Goal: Transaction & Acquisition: Book appointment/travel/reservation

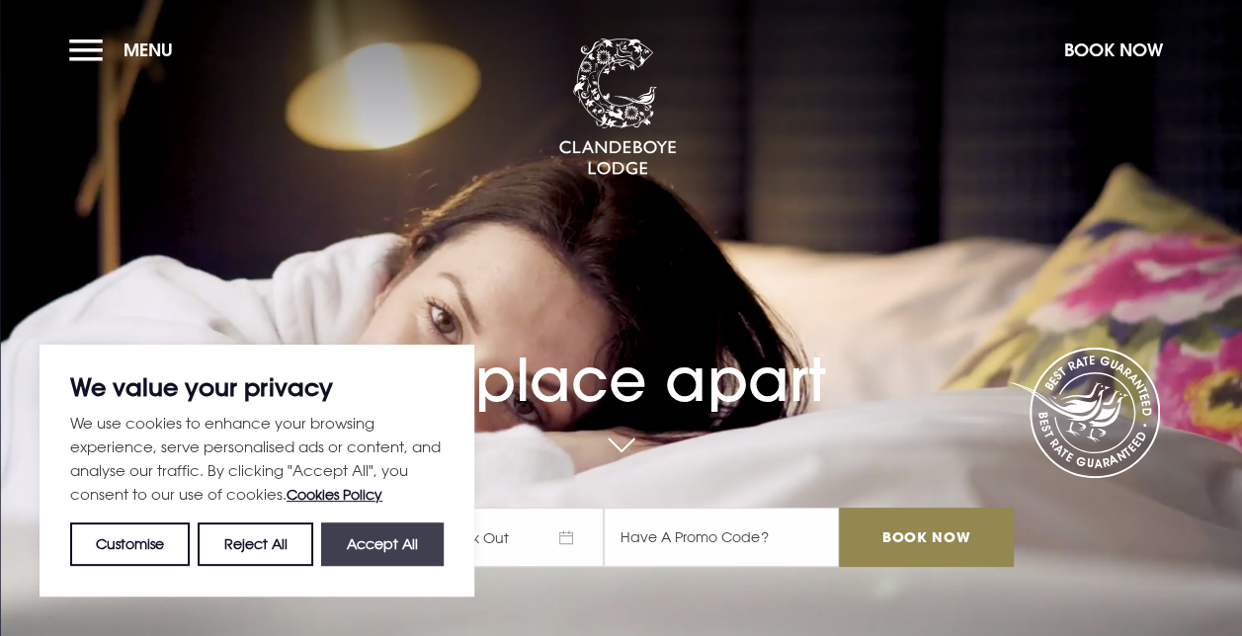
click at [346, 551] on button "Accept All" at bounding box center [382, 544] width 123 height 43
checkbox input "true"
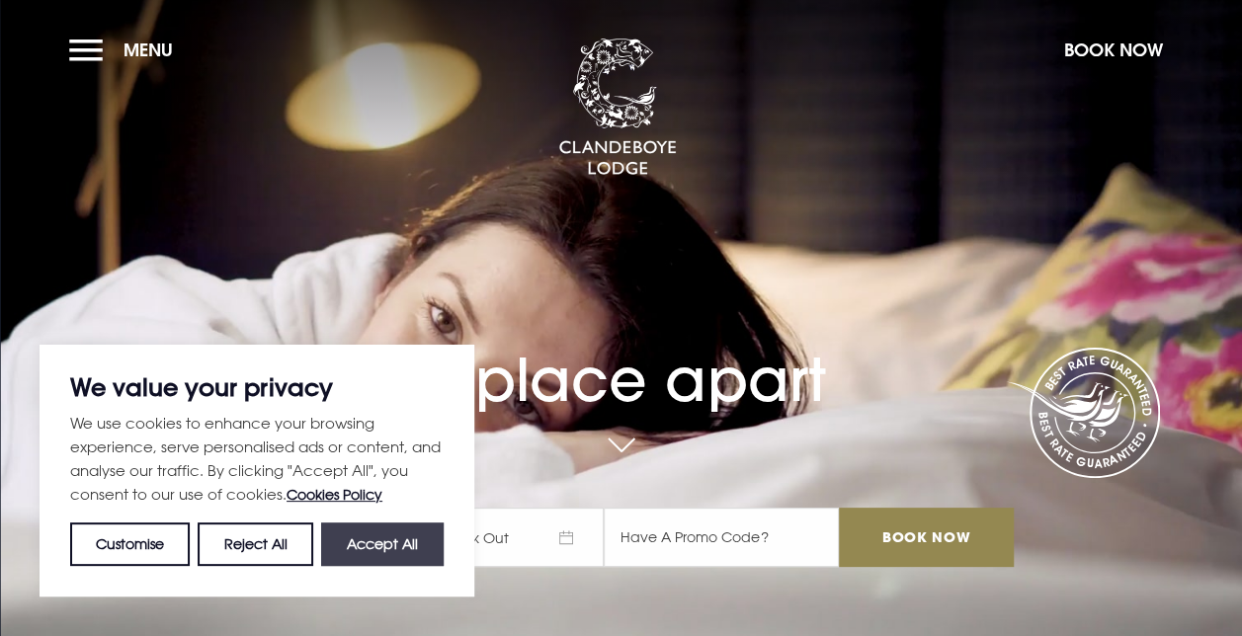
checkbox input "true"
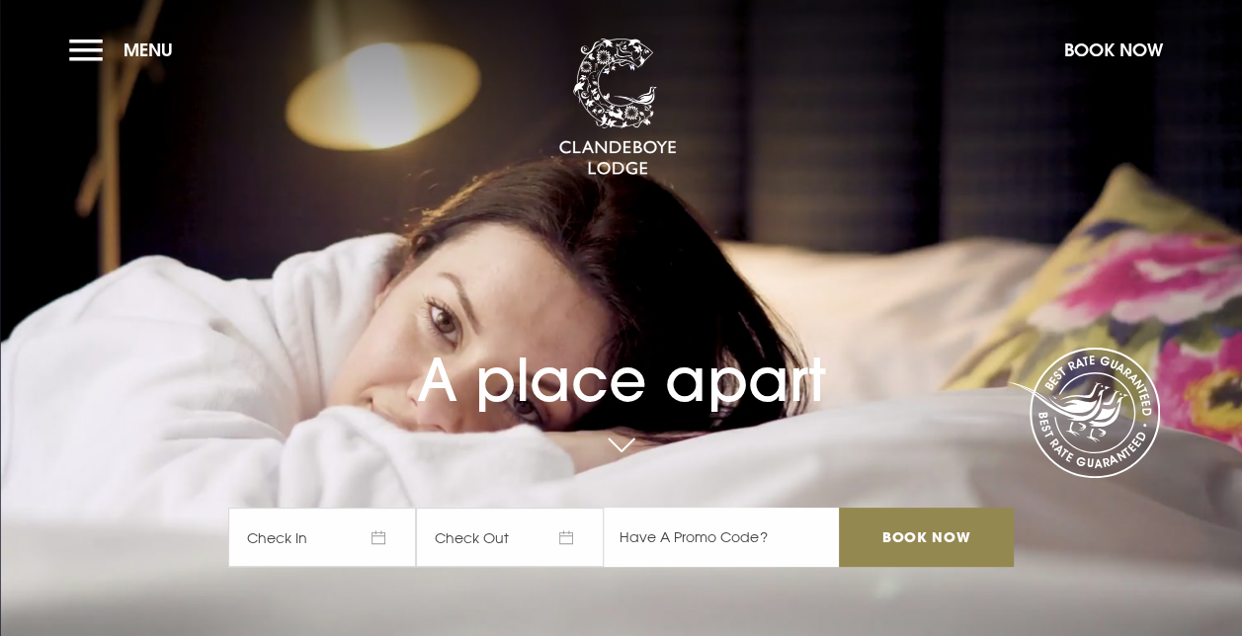
click at [680, 532] on input "text" at bounding box center [721, 537] width 235 height 59
click at [700, 532] on input "text" at bounding box center [721, 537] width 235 height 59
type input "RORY20"
click at [378, 537] on span "Check In" at bounding box center [322, 537] width 188 height 59
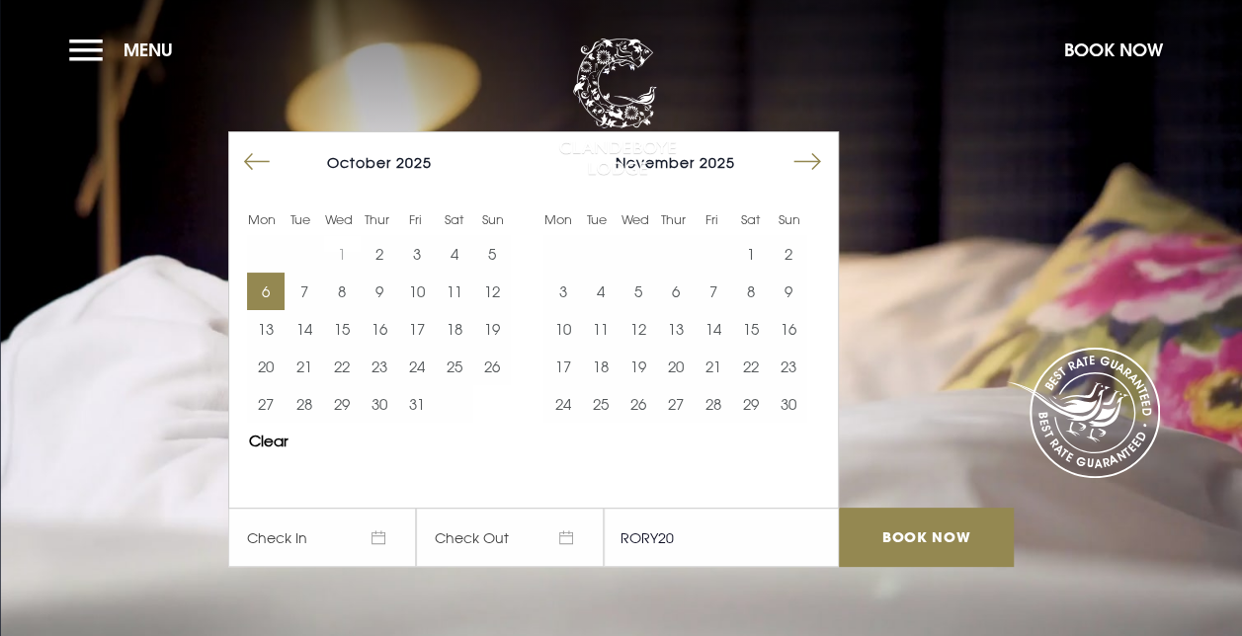
click at [279, 296] on button "6" at bounding box center [266, 292] width 38 height 38
click at [314, 296] on button "7" at bounding box center [304, 292] width 38 height 38
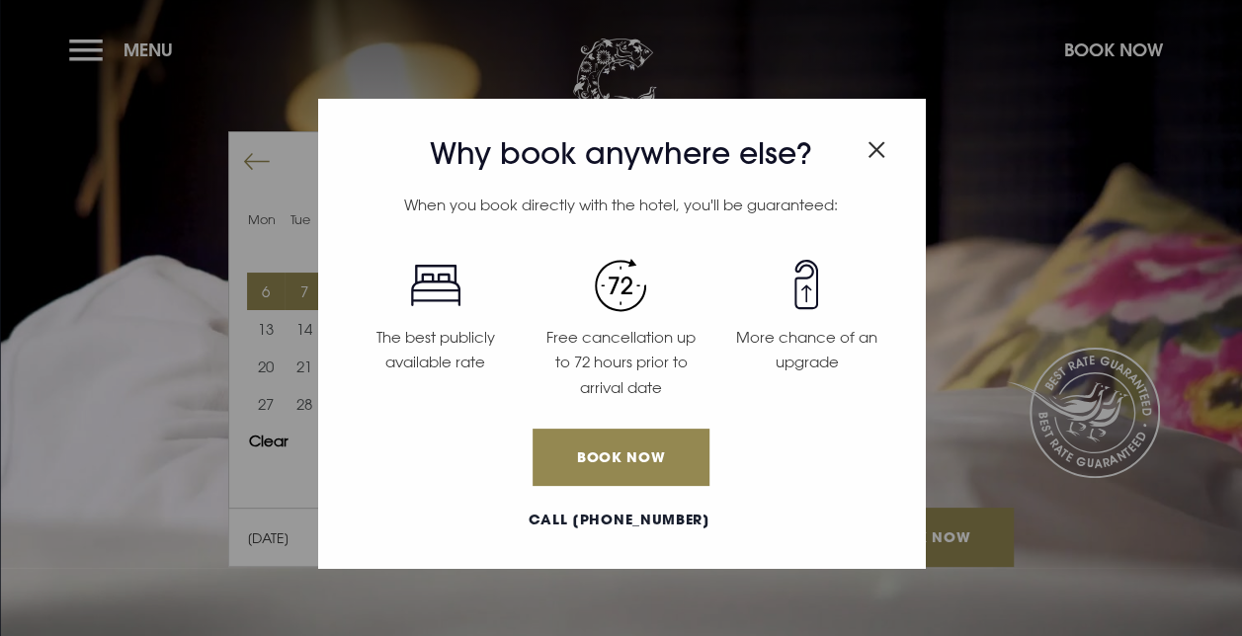
click at [880, 146] on img "Close modal" at bounding box center [877, 149] width 18 height 17
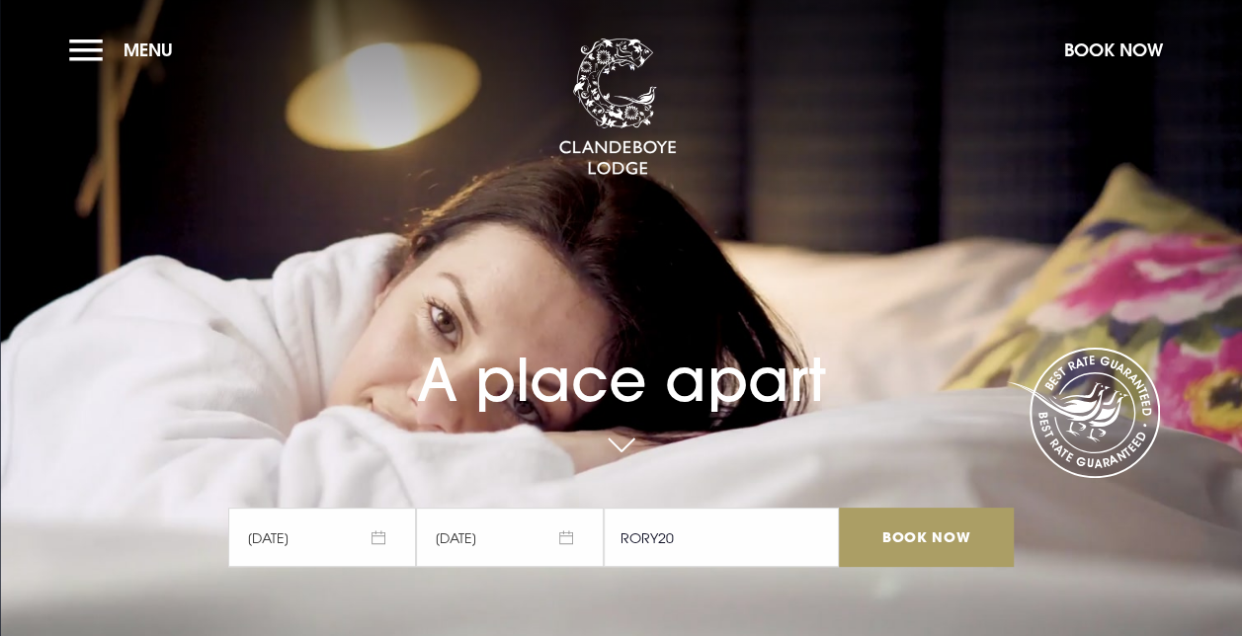
click at [899, 537] on input "Book Now" at bounding box center [926, 537] width 174 height 59
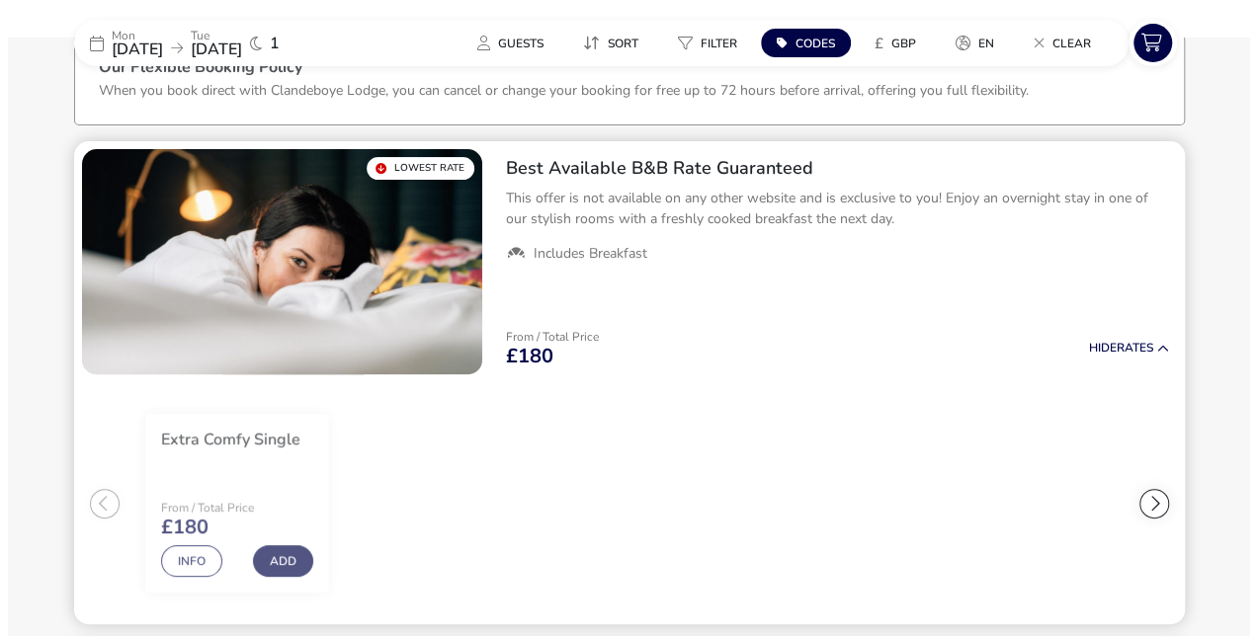
scroll to position [154, 0]
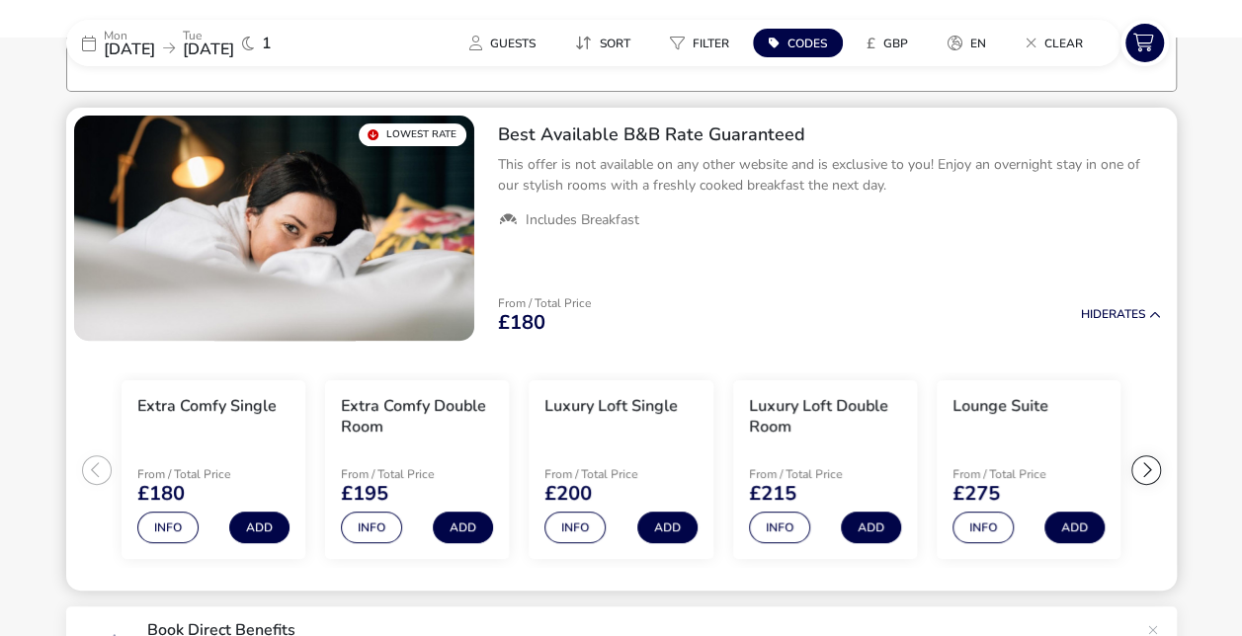
click at [1143, 464] on div at bounding box center [1146, 471] width 30 height 30
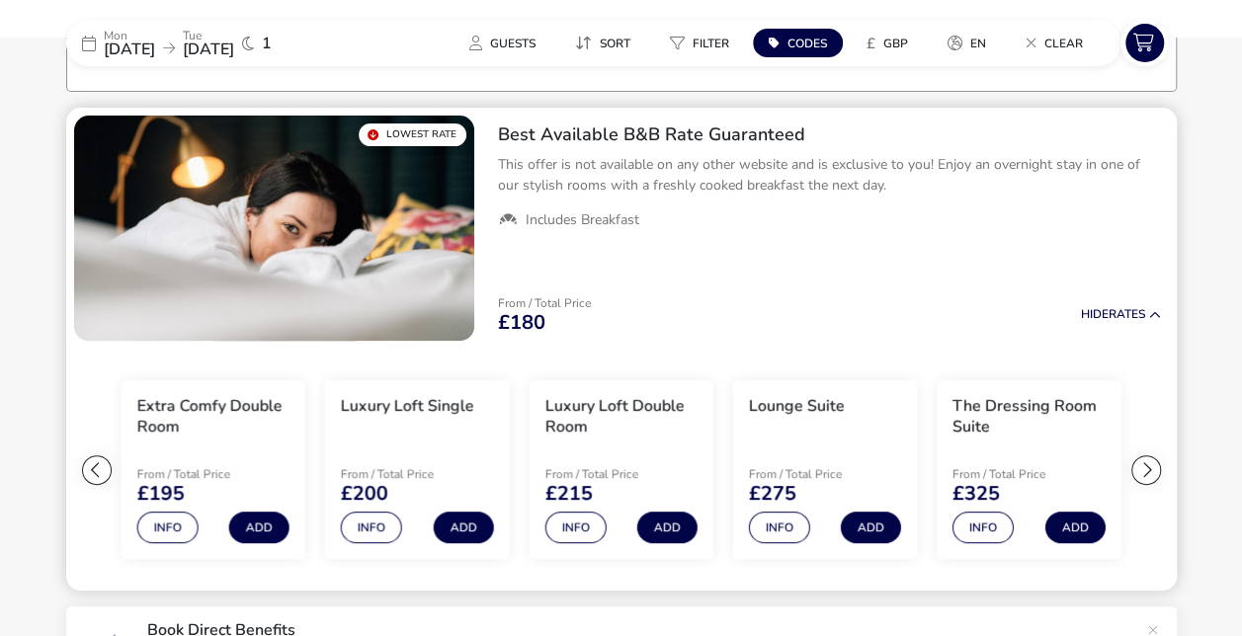
click at [1142, 464] on div at bounding box center [1146, 471] width 30 height 30
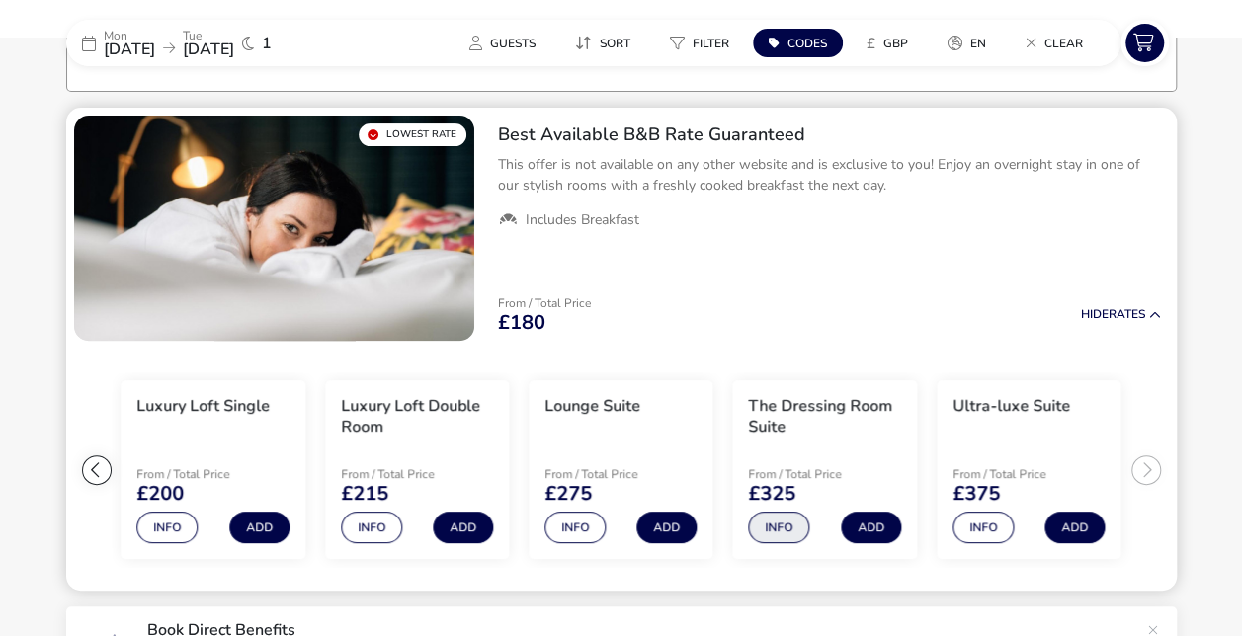
click at [779, 527] on button "Info" at bounding box center [779, 528] width 61 height 32
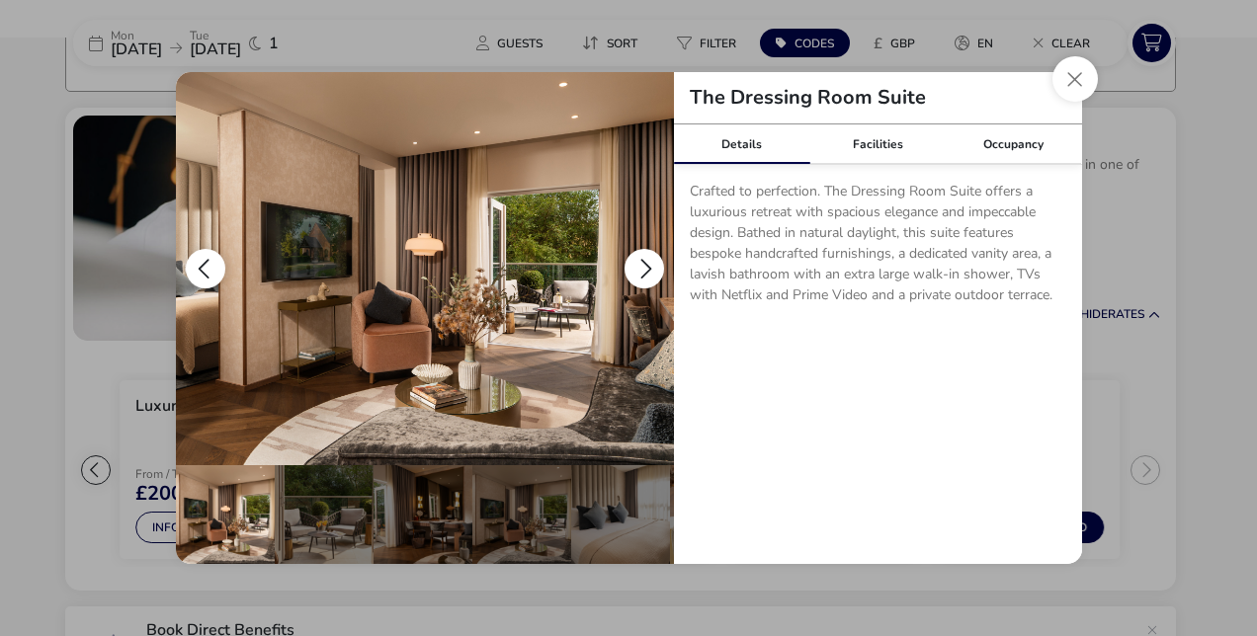
click at [640, 269] on button "details" at bounding box center [644, 269] width 40 height 40
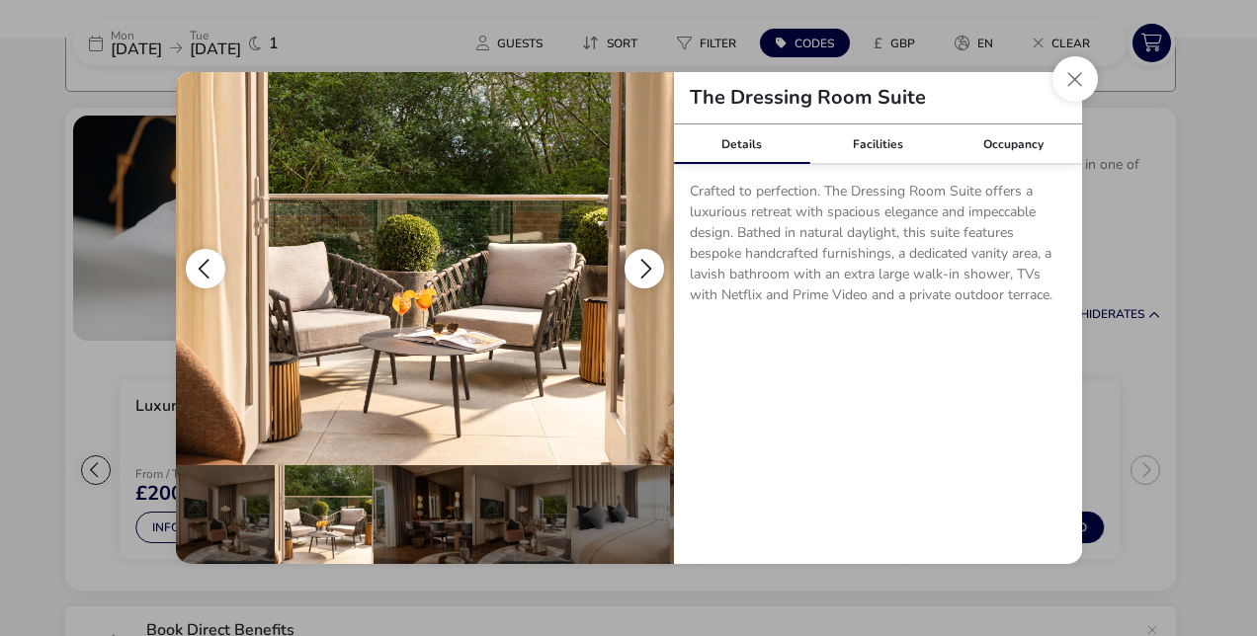
click at [640, 269] on button "details" at bounding box center [644, 269] width 40 height 40
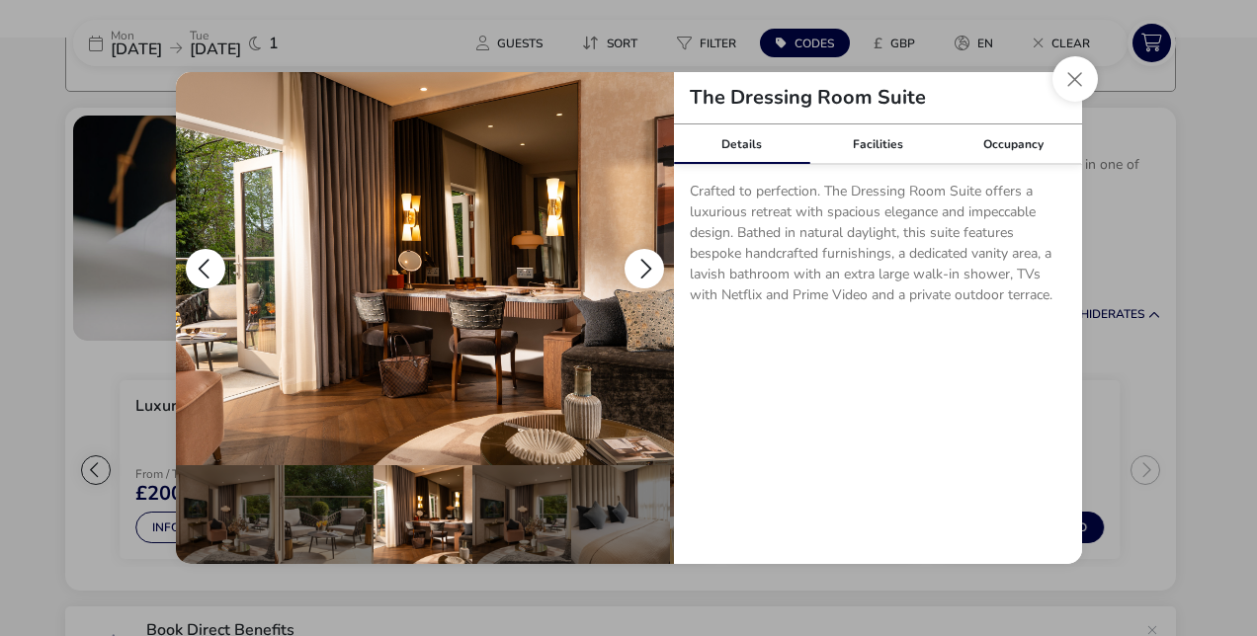
scroll to position [0, 99]
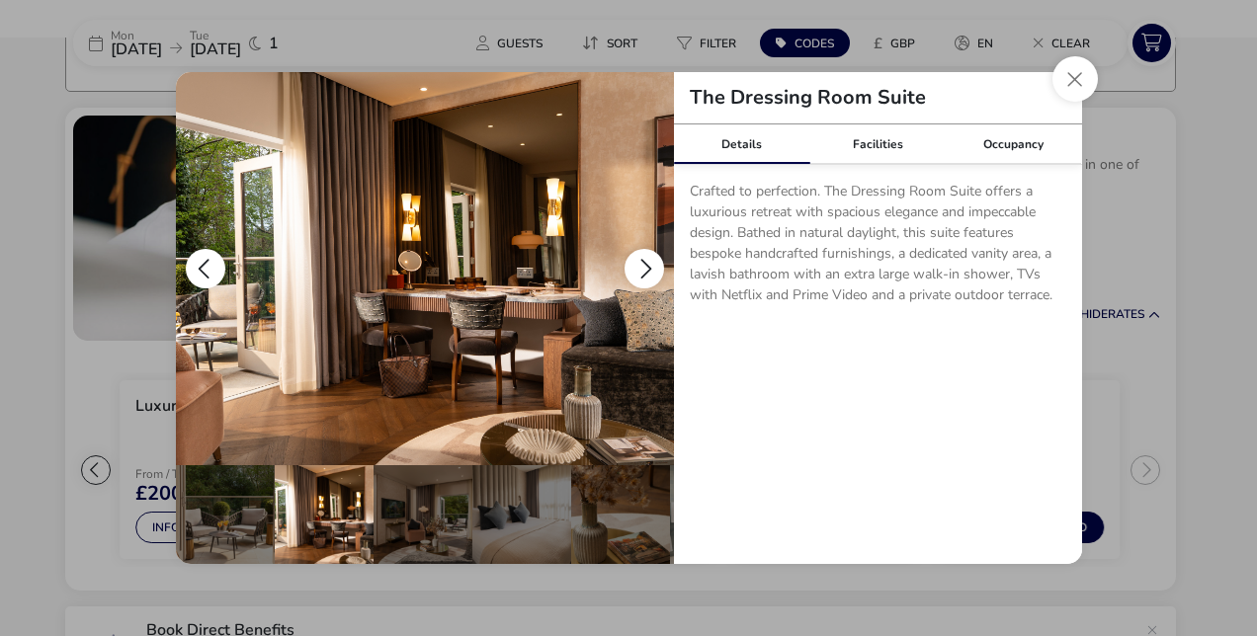
click at [640, 269] on button "details" at bounding box center [644, 269] width 40 height 40
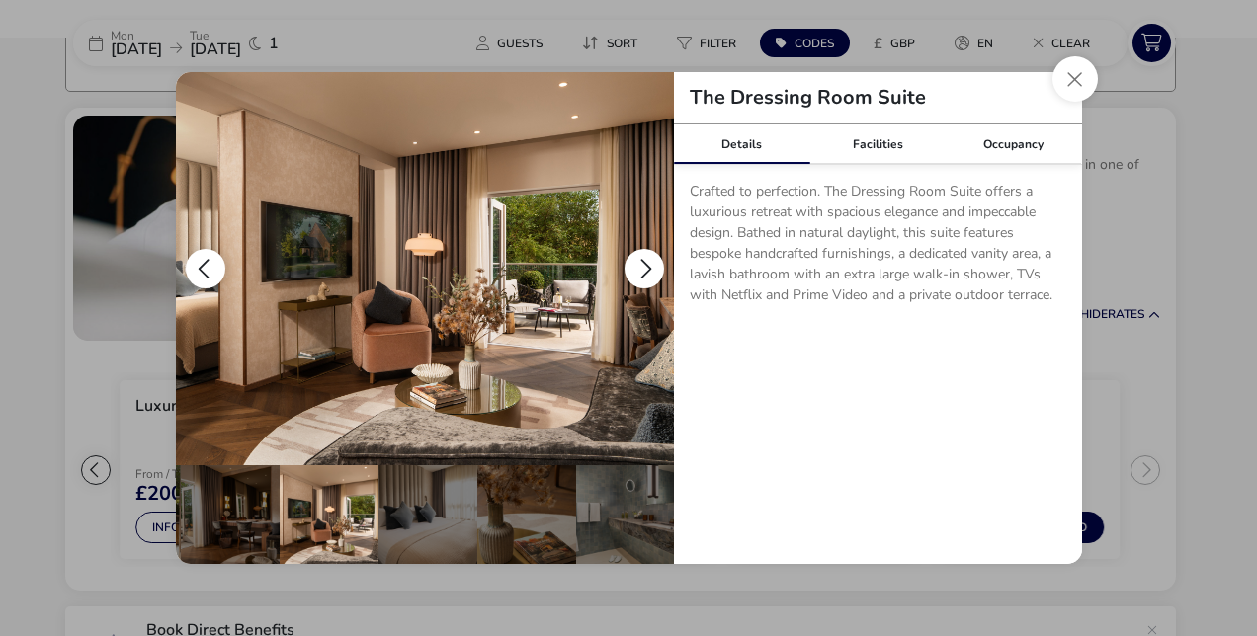
click at [640, 269] on button "details" at bounding box center [644, 269] width 40 height 40
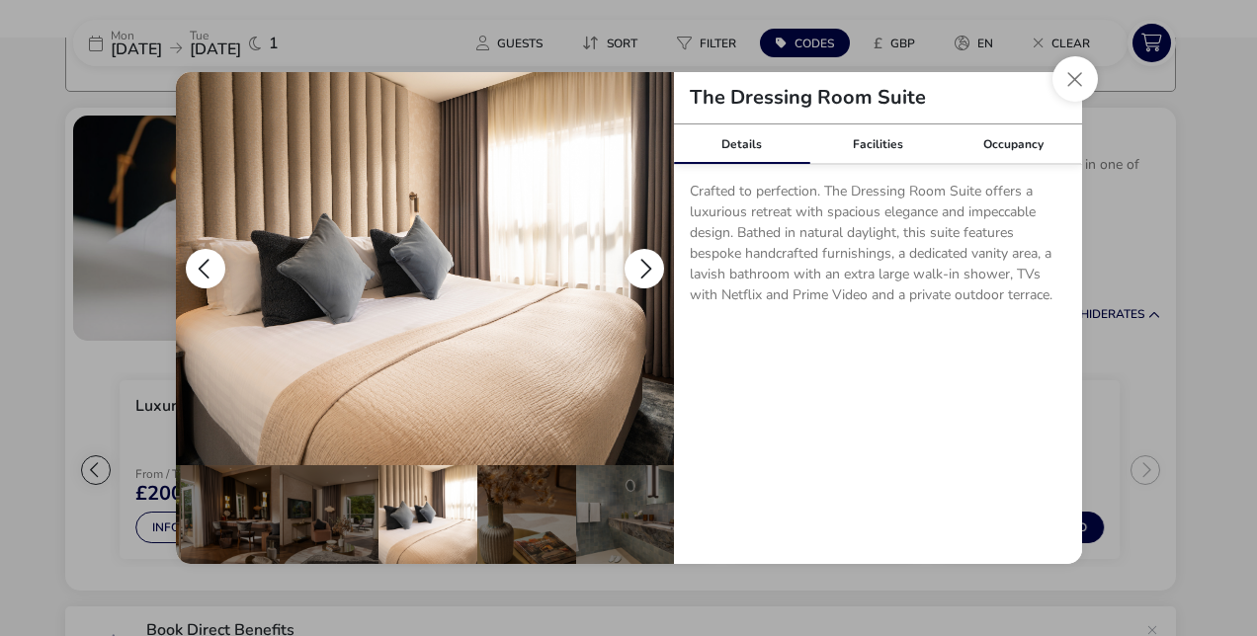
click at [640, 269] on button "details" at bounding box center [644, 269] width 40 height 40
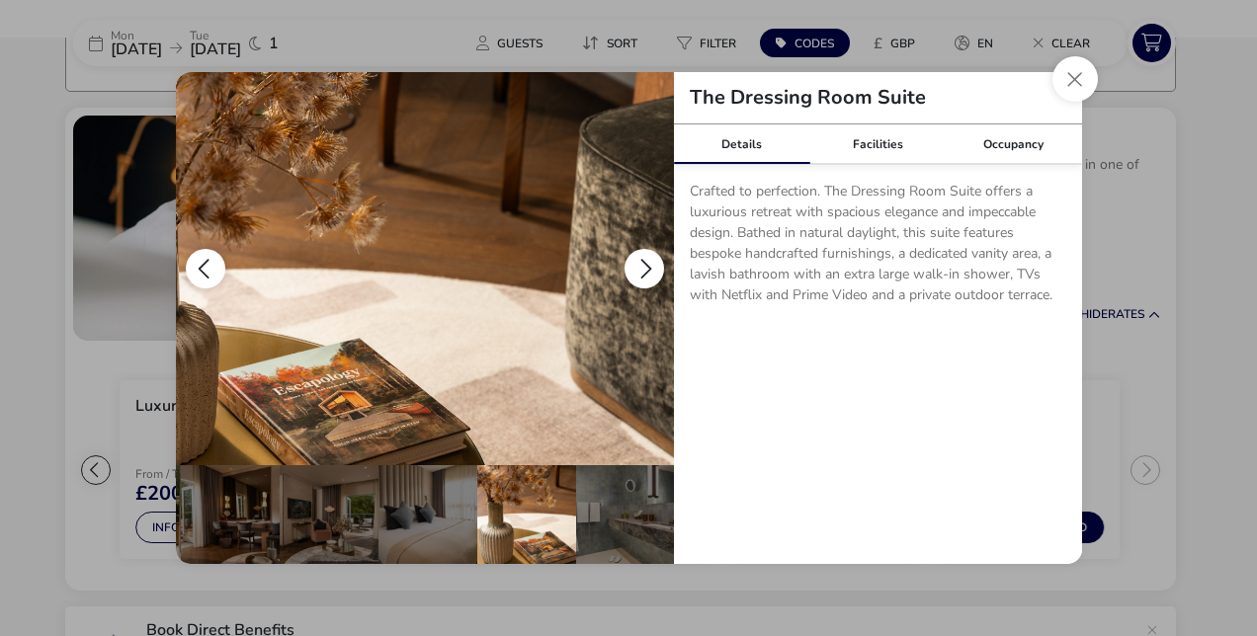
click at [640, 269] on button "details" at bounding box center [644, 269] width 40 height 40
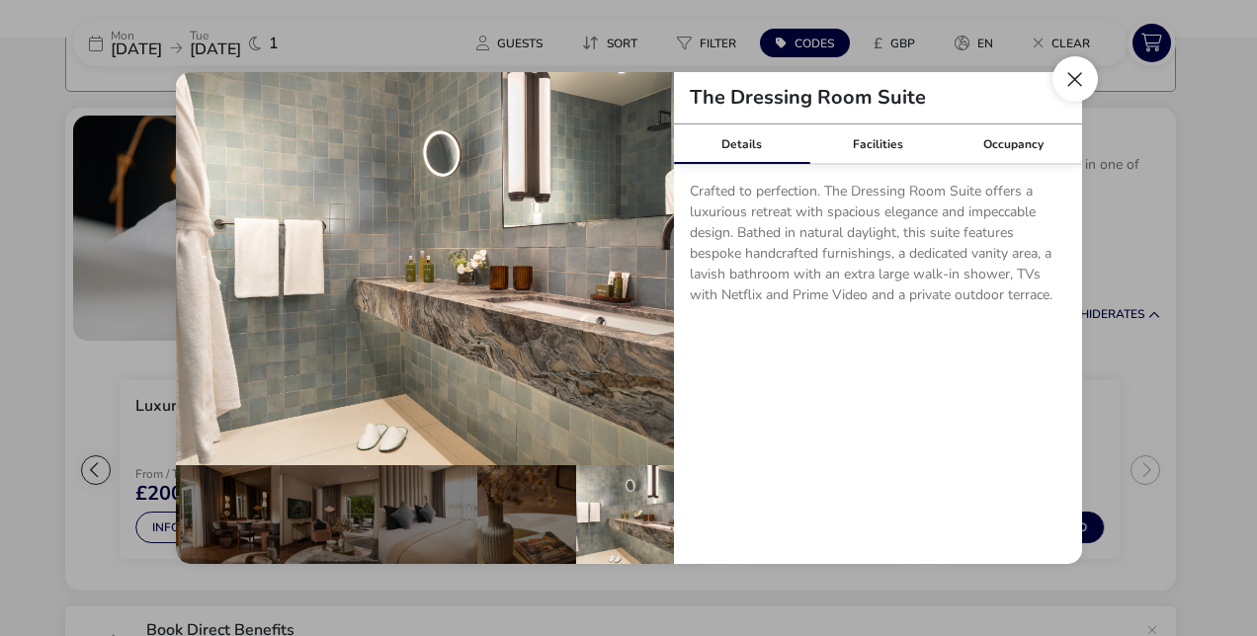
click at [1075, 70] on button "Close dialog" at bounding box center [1074, 78] width 45 height 45
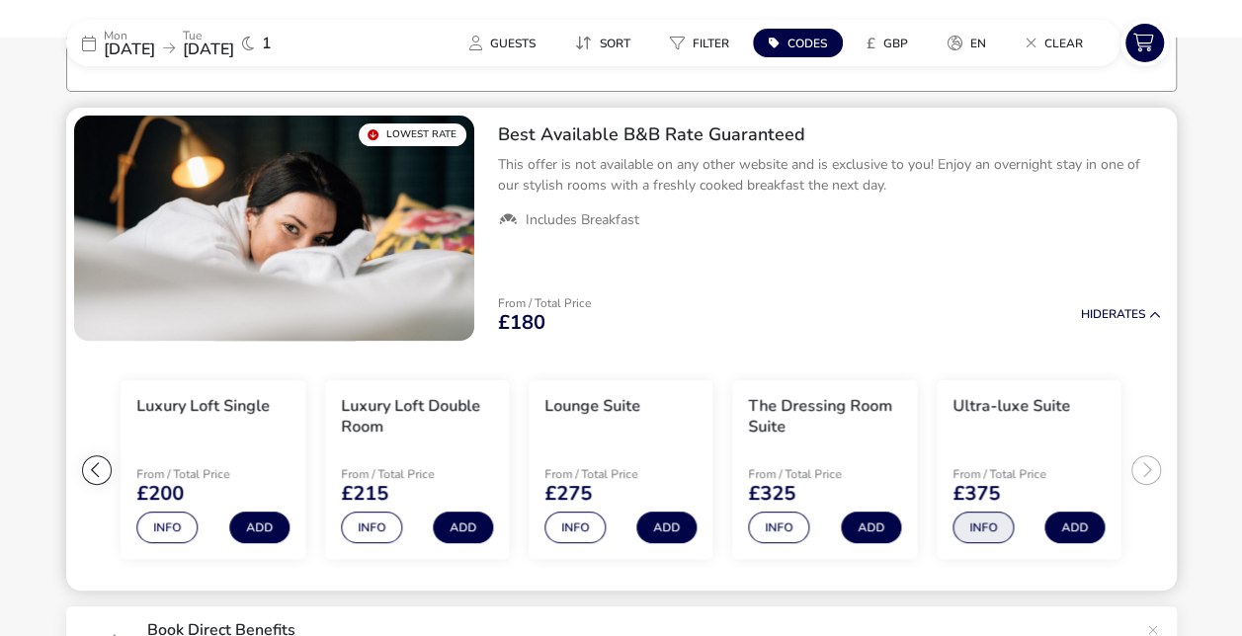
click at [976, 519] on button "Info" at bounding box center [983, 528] width 61 height 32
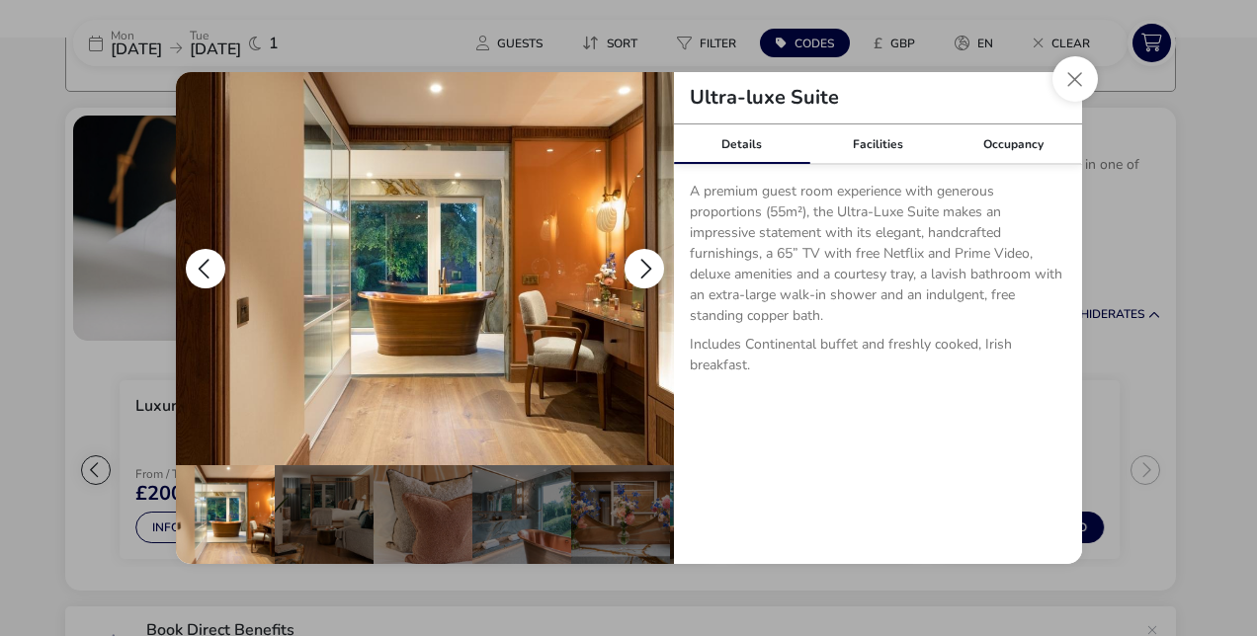
click at [642, 271] on button "details" at bounding box center [644, 269] width 40 height 40
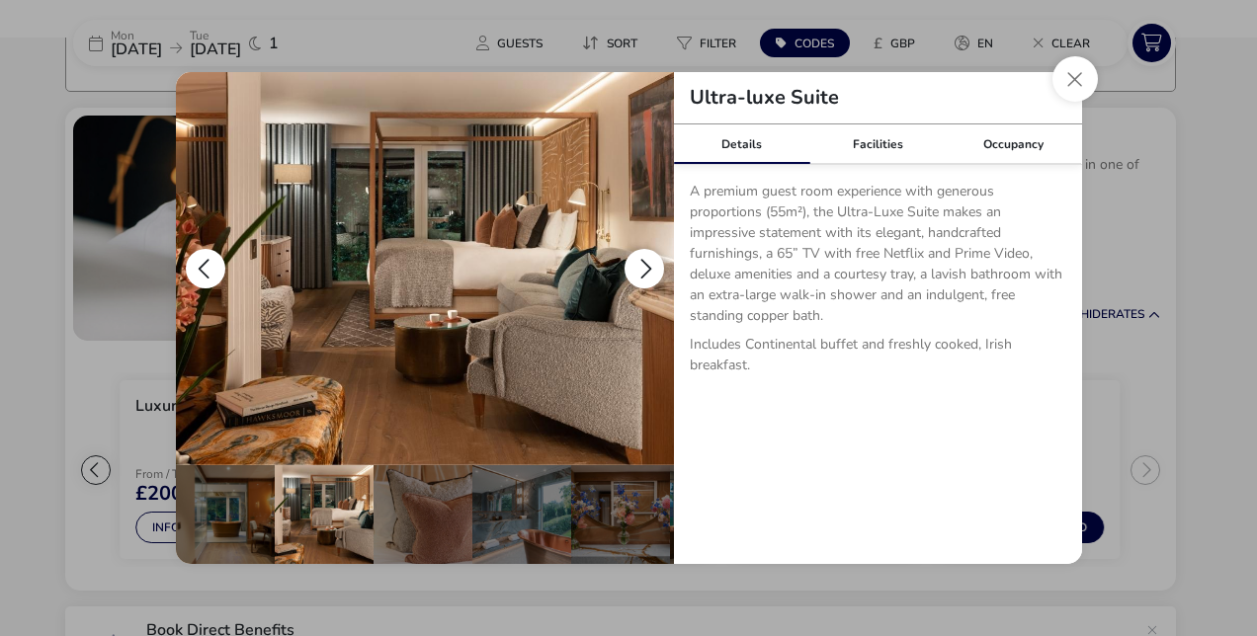
click at [642, 271] on button "details" at bounding box center [644, 269] width 40 height 40
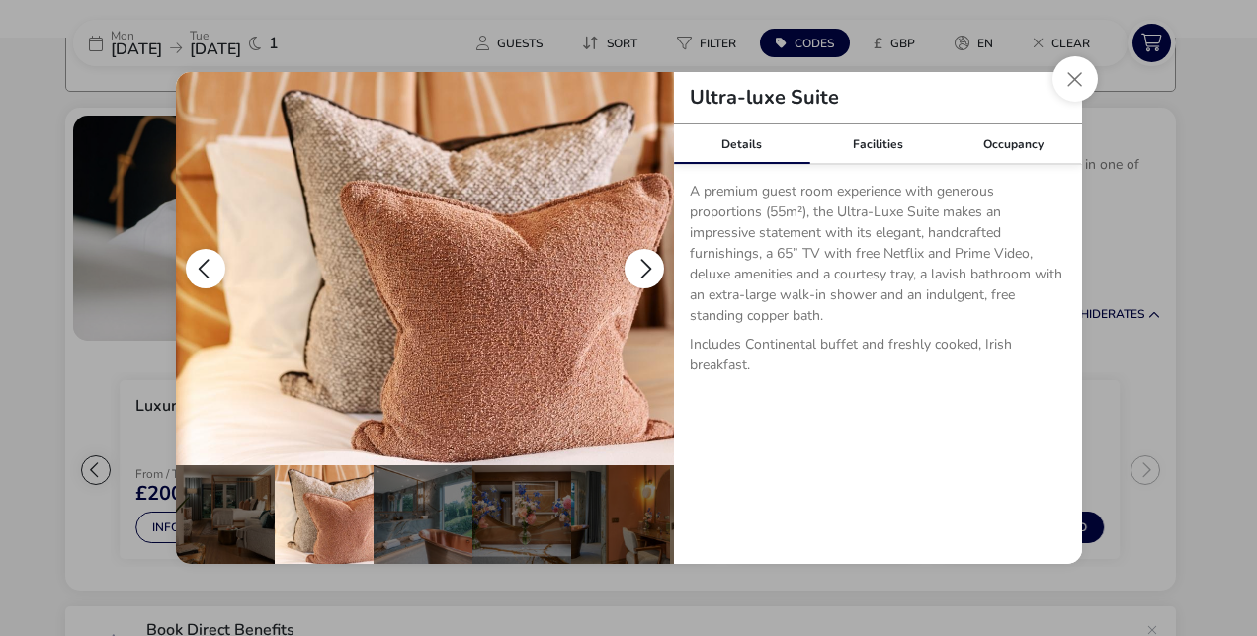
click at [642, 271] on button "details" at bounding box center [644, 269] width 40 height 40
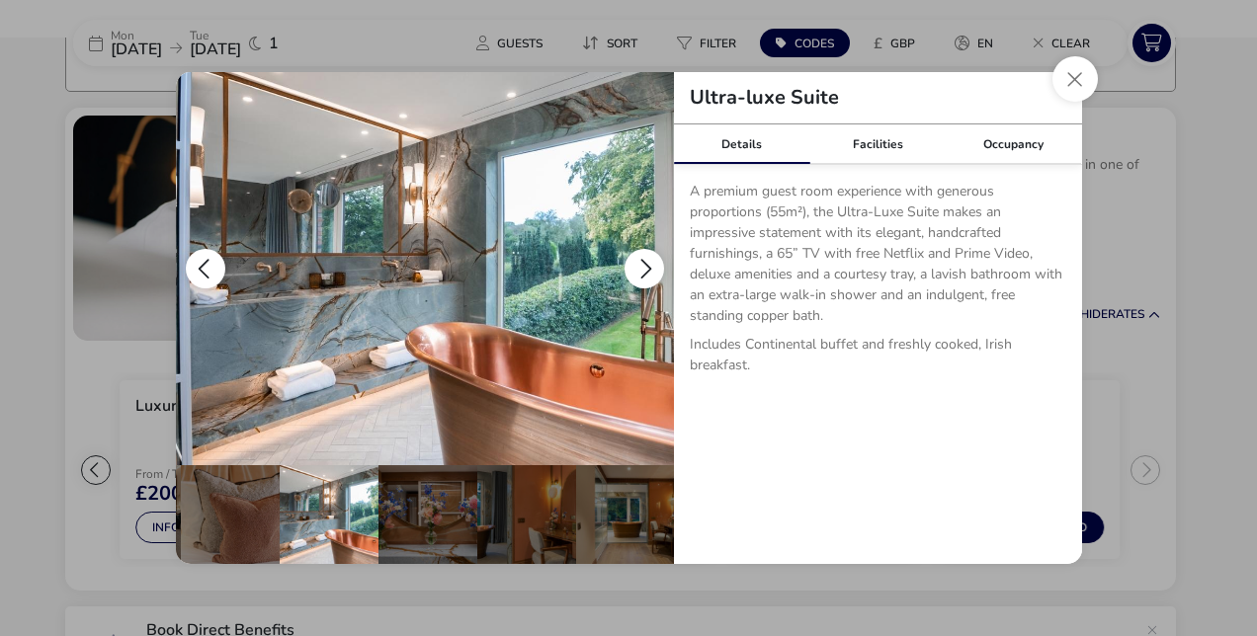
click at [642, 271] on button "details" at bounding box center [644, 269] width 40 height 40
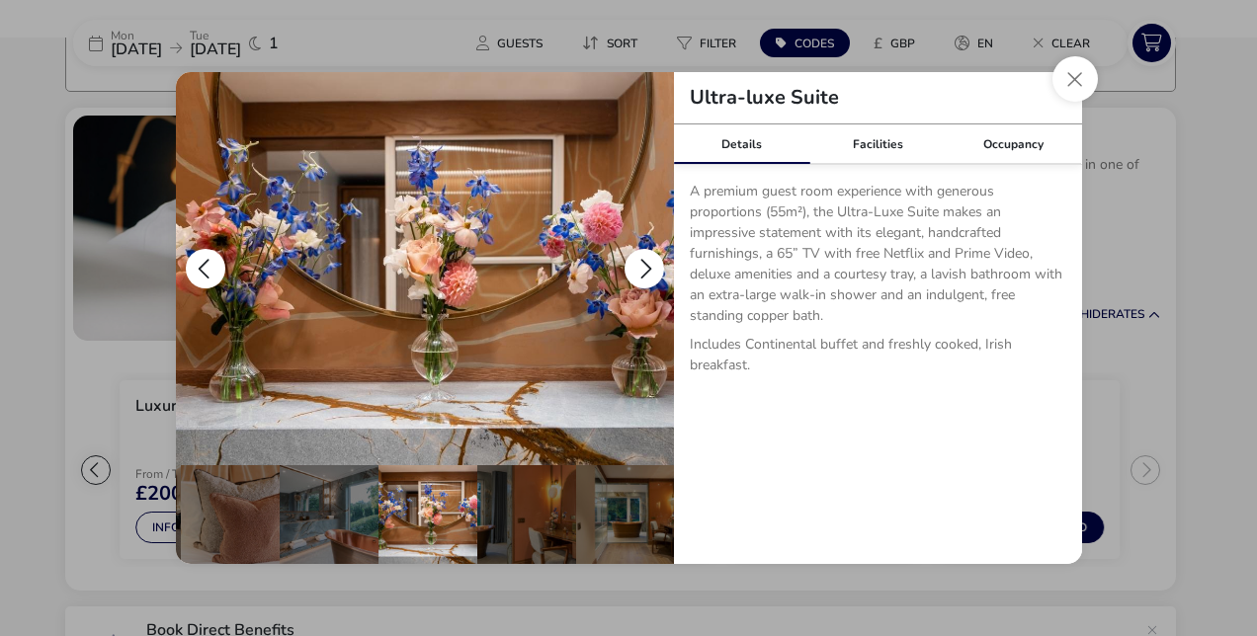
click at [642, 271] on button "details" at bounding box center [644, 269] width 40 height 40
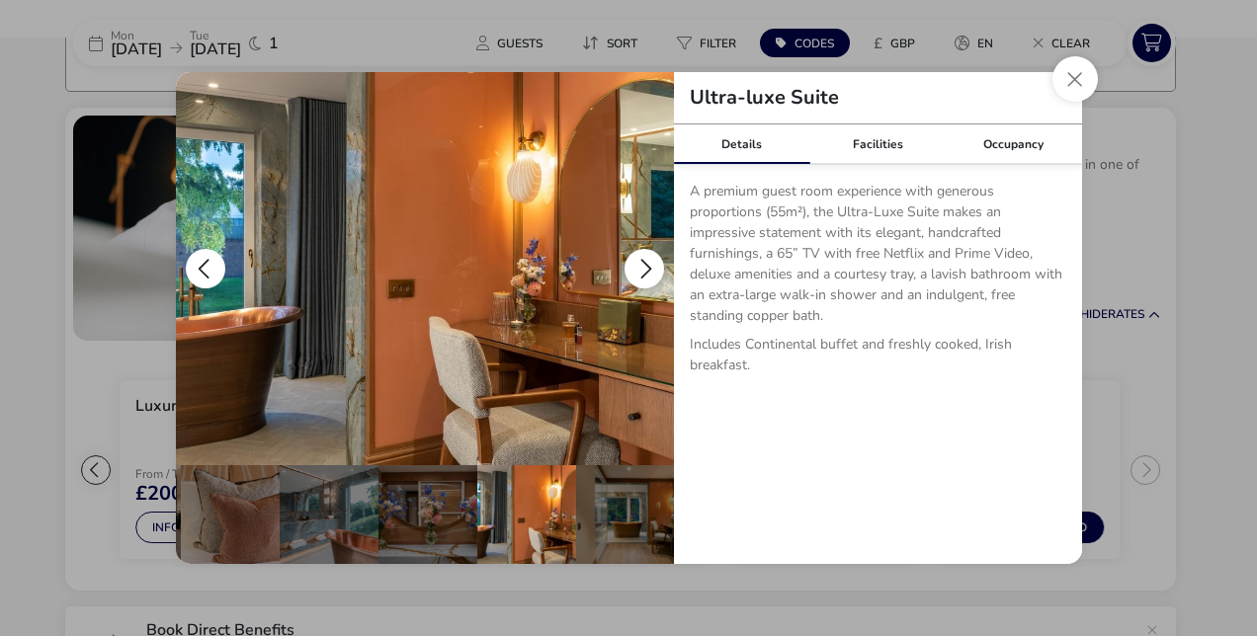
click at [642, 271] on button "details" at bounding box center [644, 269] width 40 height 40
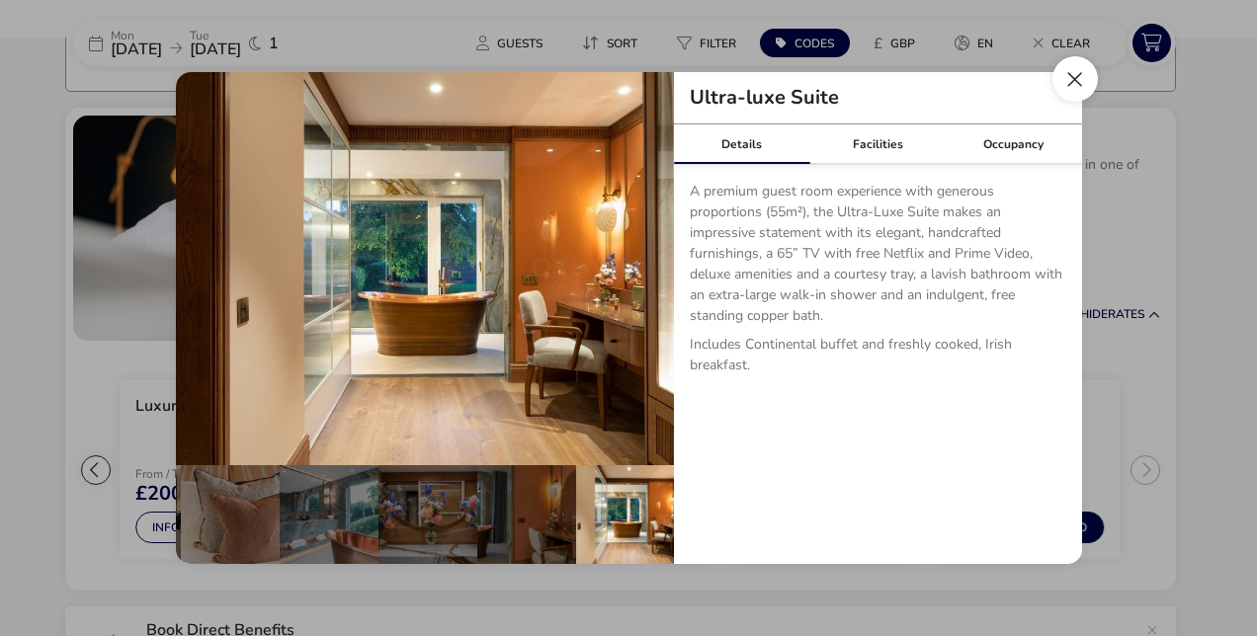
click at [1065, 91] on button "Close dialog" at bounding box center [1074, 78] width 45 height 45
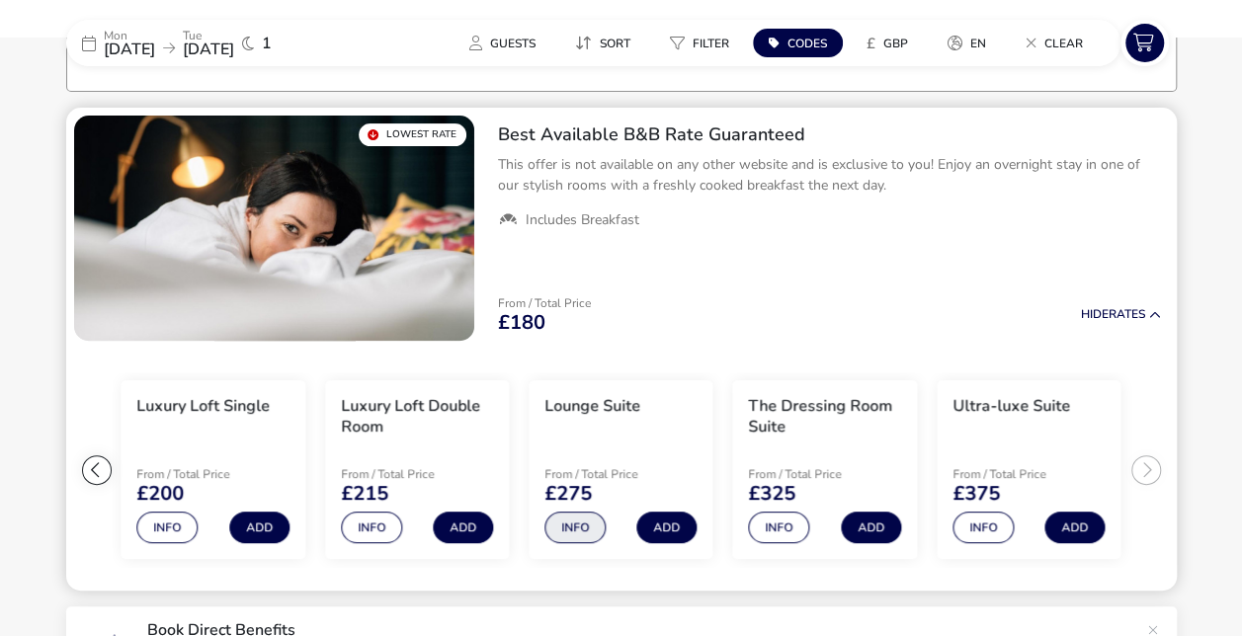
click at [560, 525] on button "Info" at bounding box center [574, 528] width 61 height 32
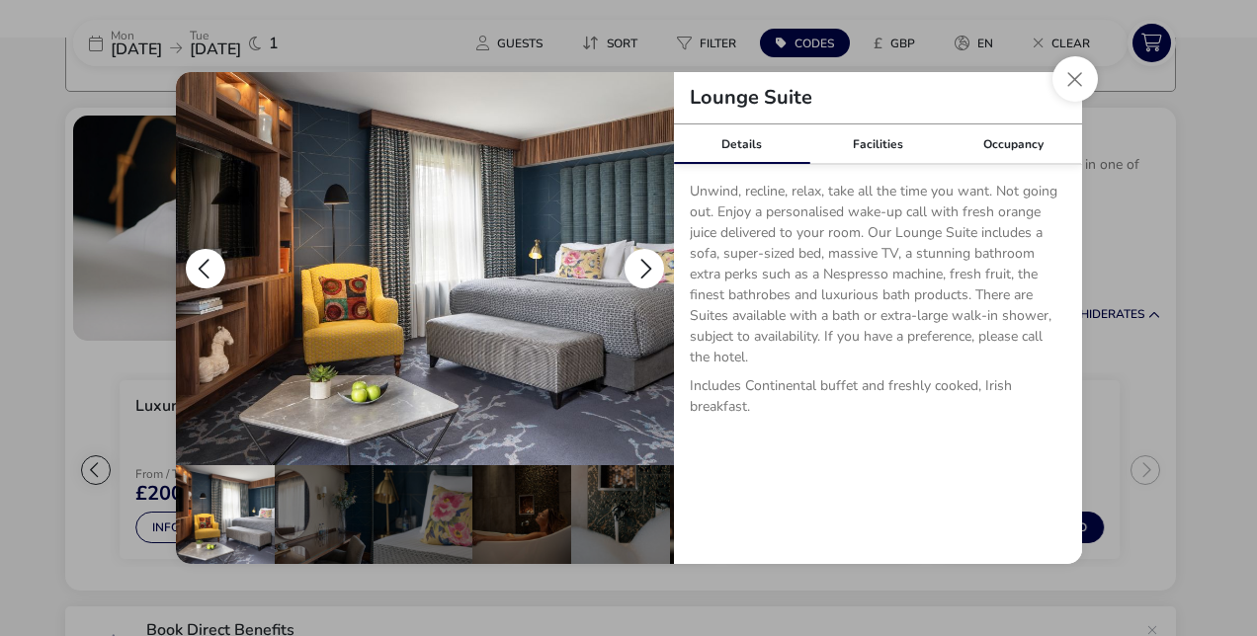
click at [648, 264] on button "details" at bounding box center [644, 269] width 40 height 40
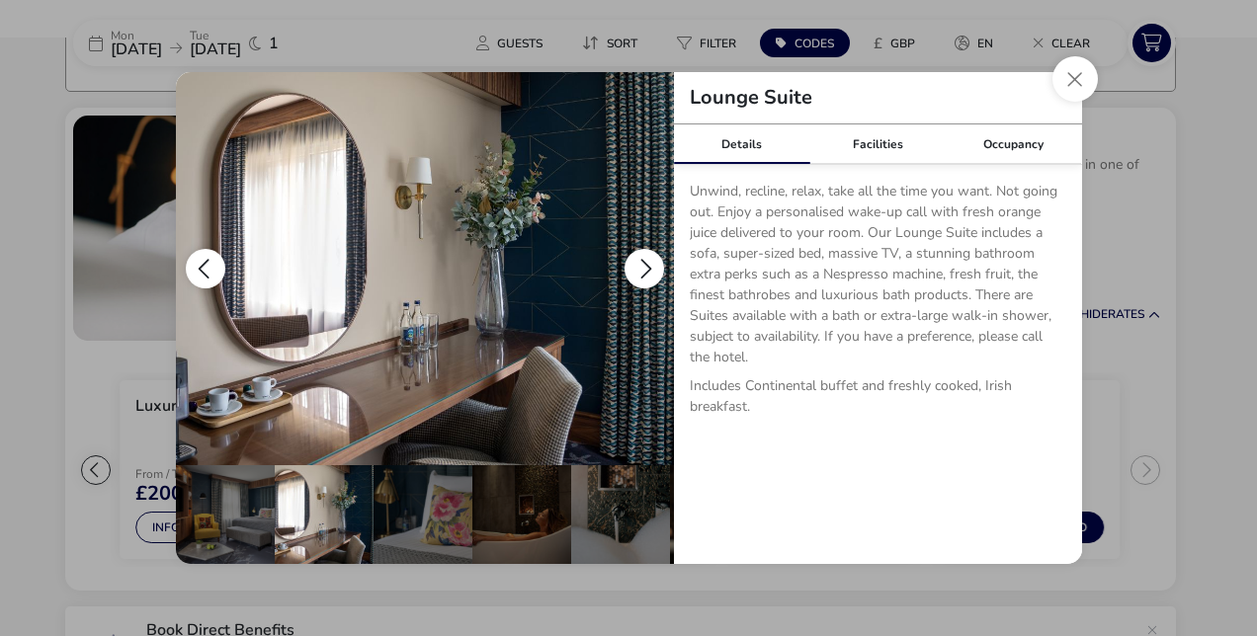
click at [648, 264] on button "details" at bounding box center [644, 269] width 40 height 40
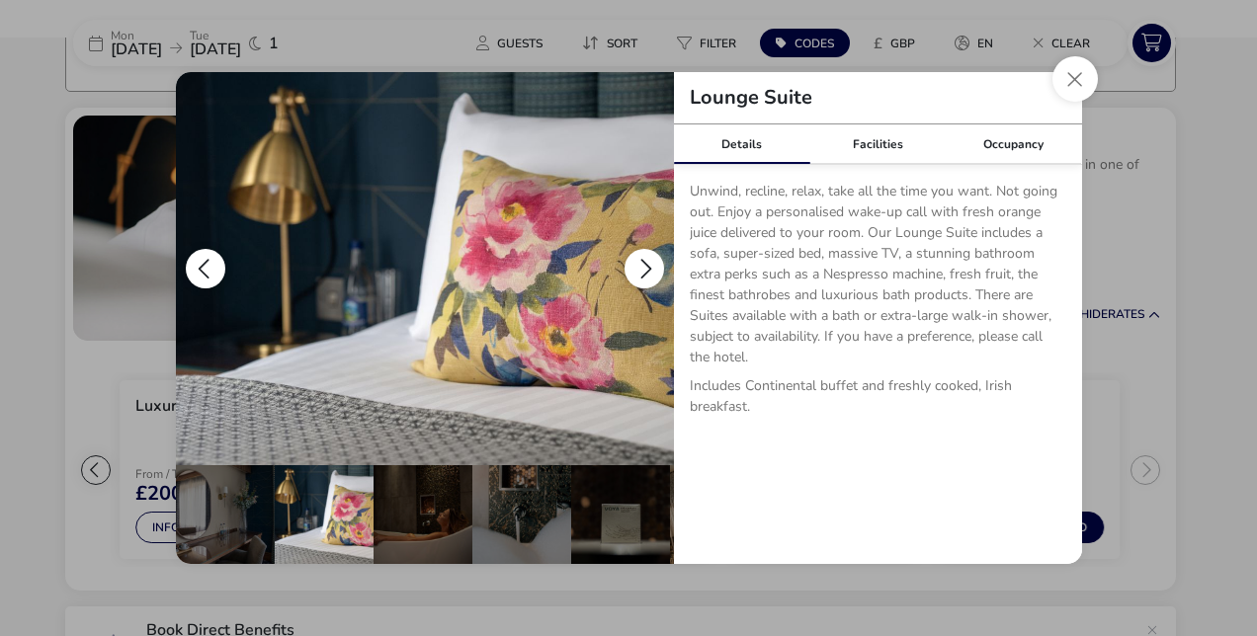
click at [648, 264] on button "details" at bounding box center [644, 269] width 40 height 40
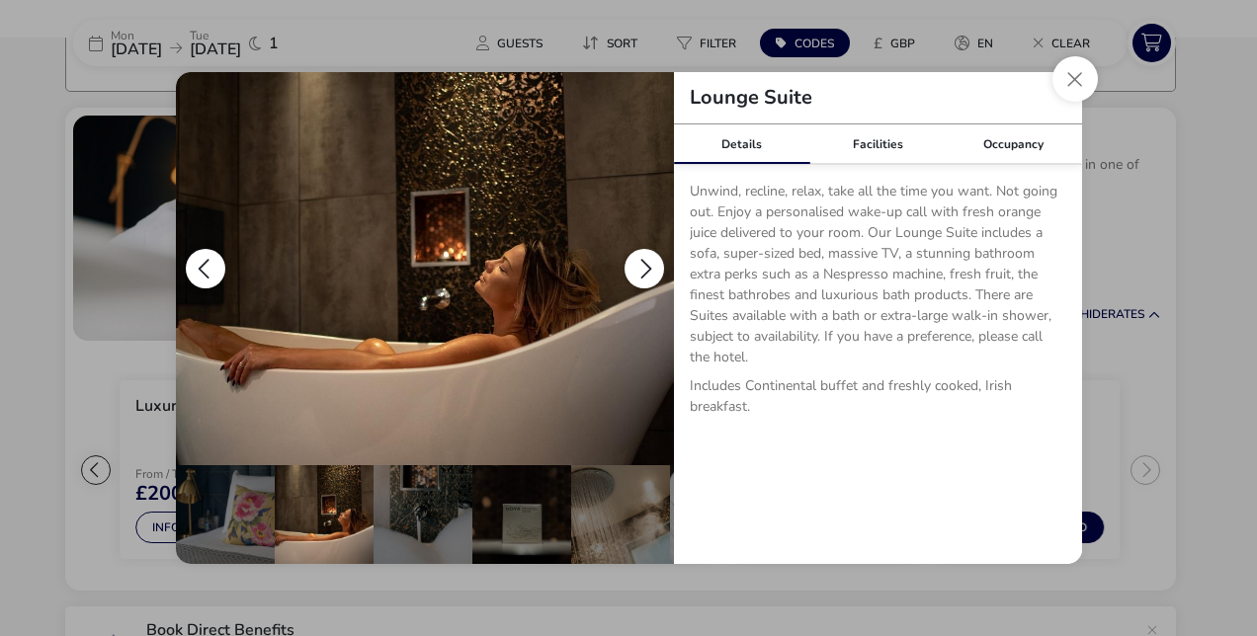
click at [648, 264] on button "details" at bounding box center [644, 269] width 40 height 40
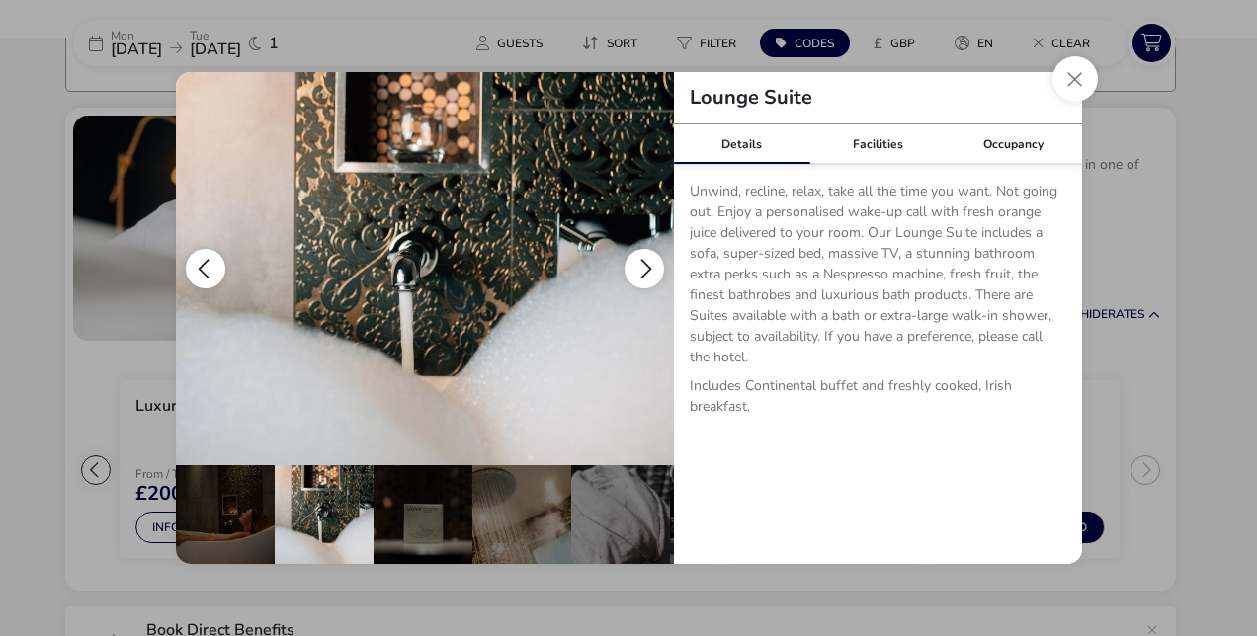
click at [648, 264] on button "details" at bounding box center [644, 269] width 40 height 40
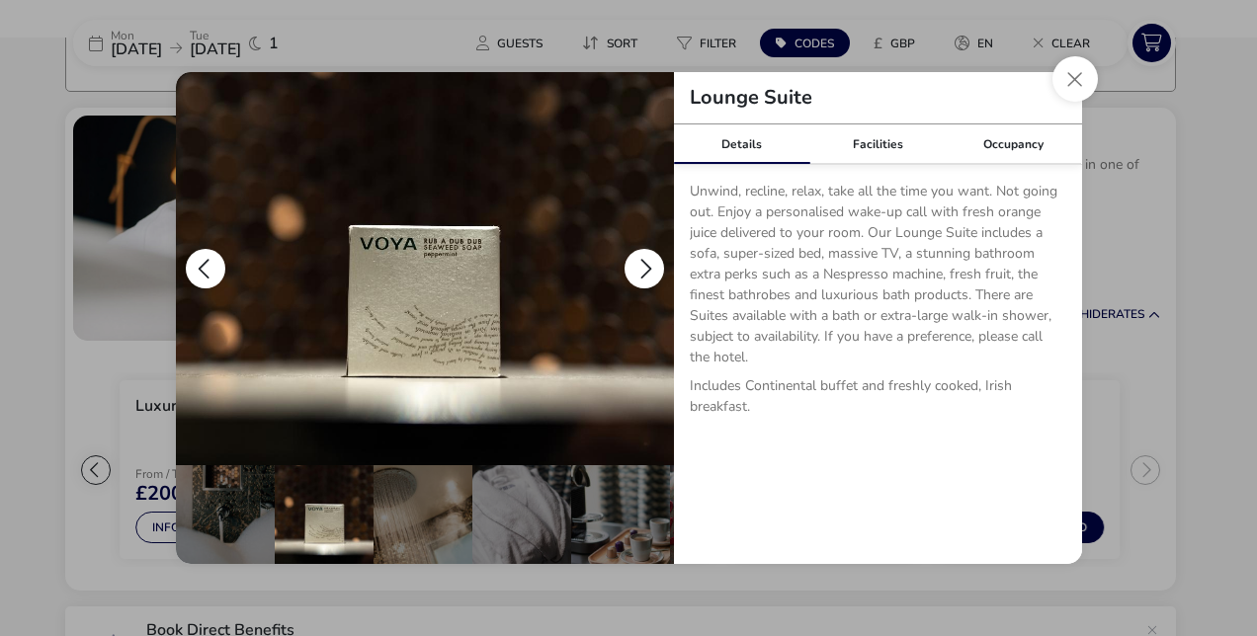
click at [648, 264] on button "details" at bounding box center [644, 269] width 40 height 40
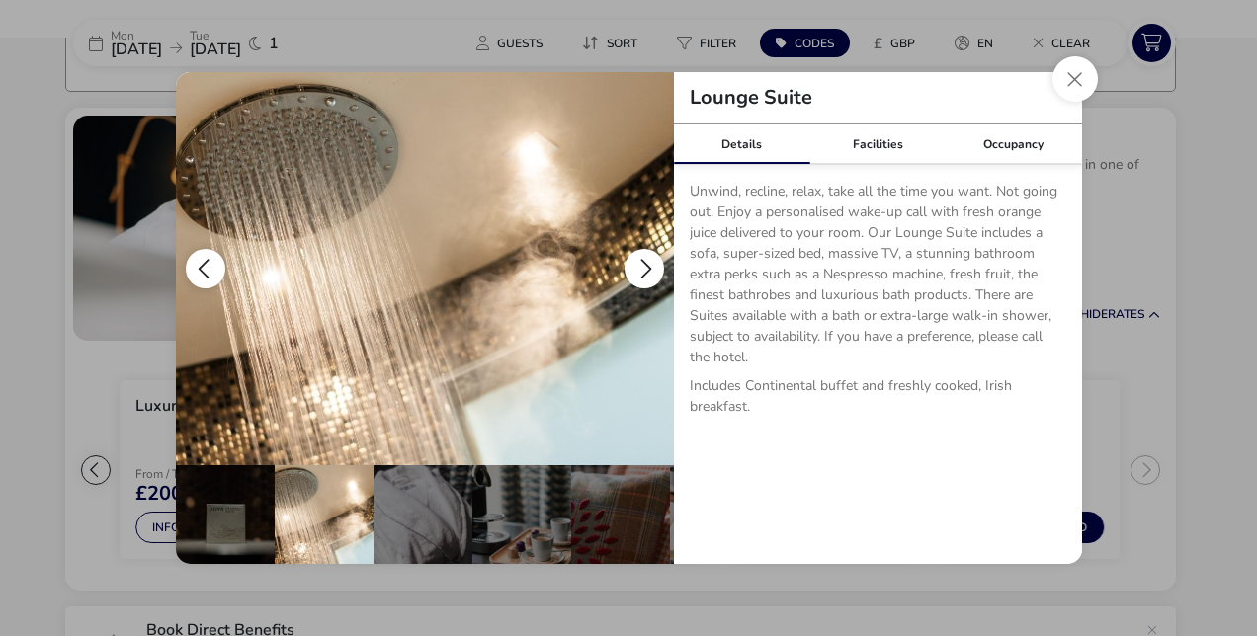
click at [648, 264] on button "details" at bounding box center [644, 269] width 40 height 40
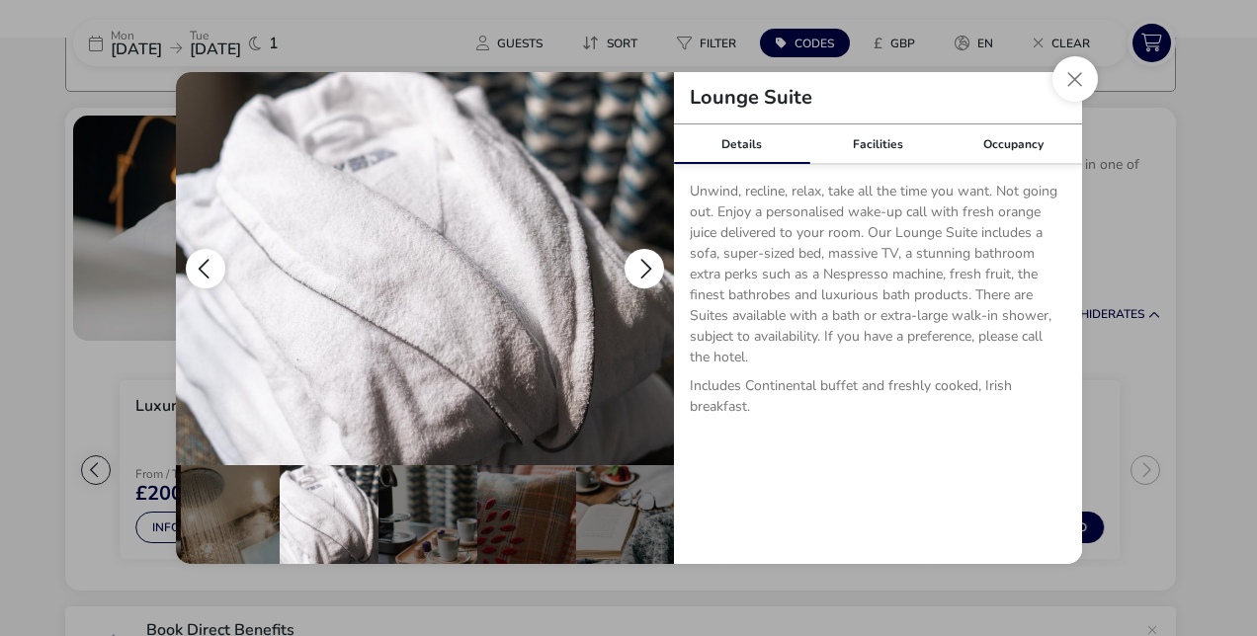
click at [648, 264] on button "details" at bounding box center [644, 269] width 40 height 40
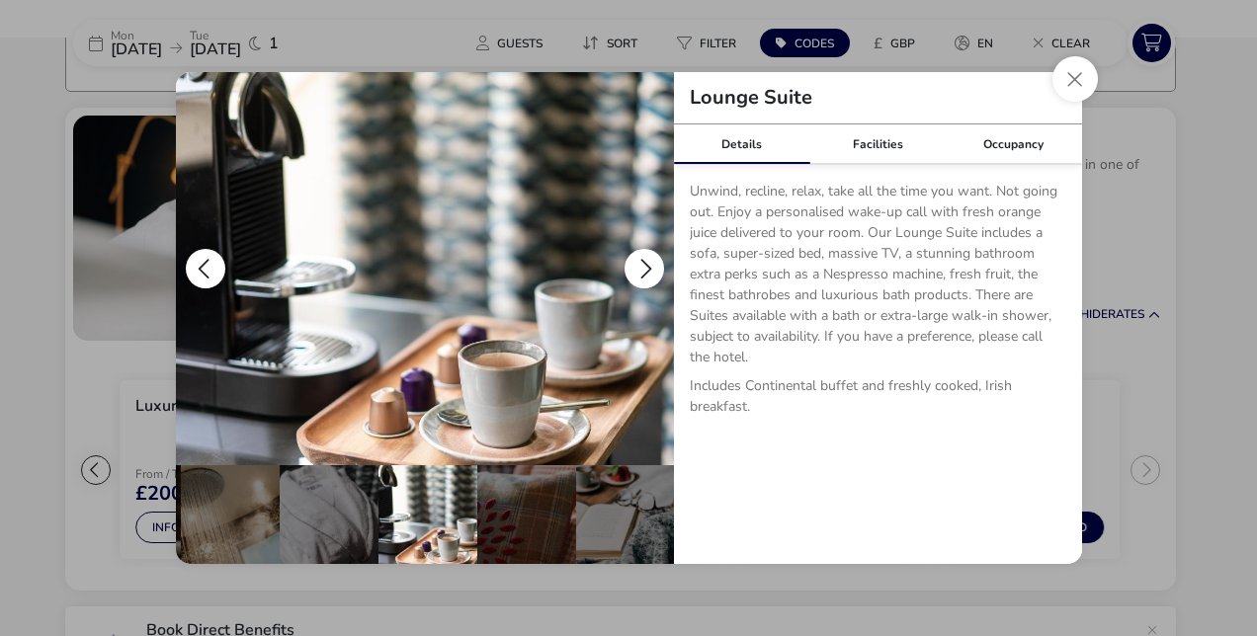
click at [648, 264] on button "details" at bounding box center [644, 269] width 40 height 40
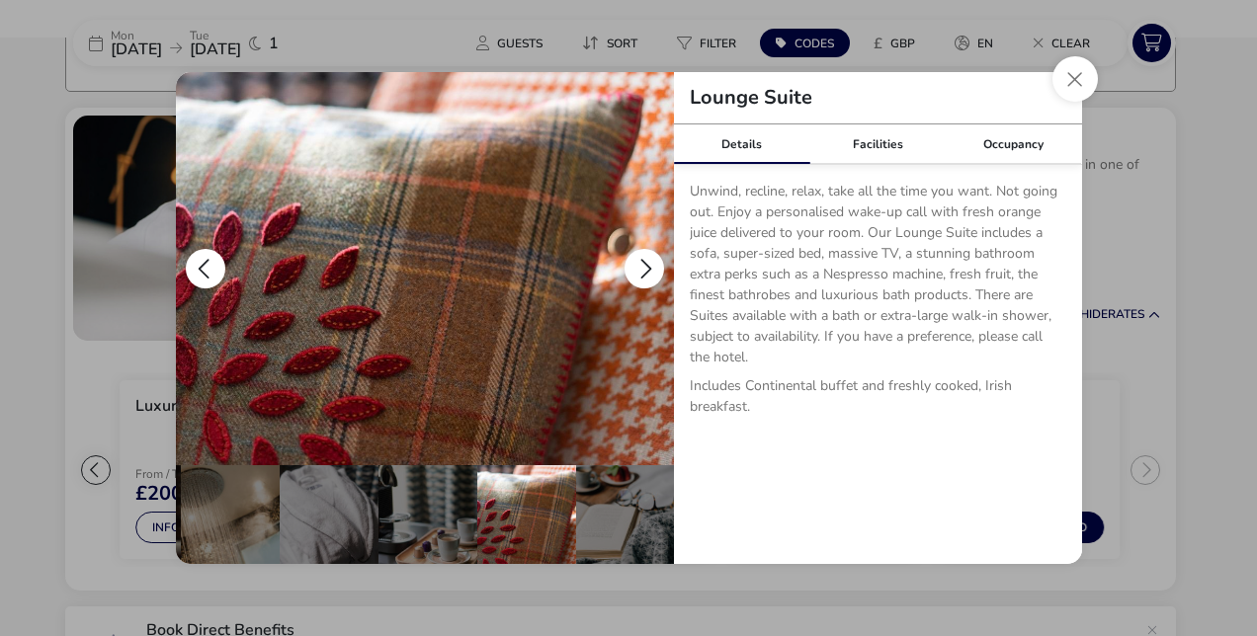
click at [648, 264] on button "details" at bounding box center [644, 269] width 40 height 40
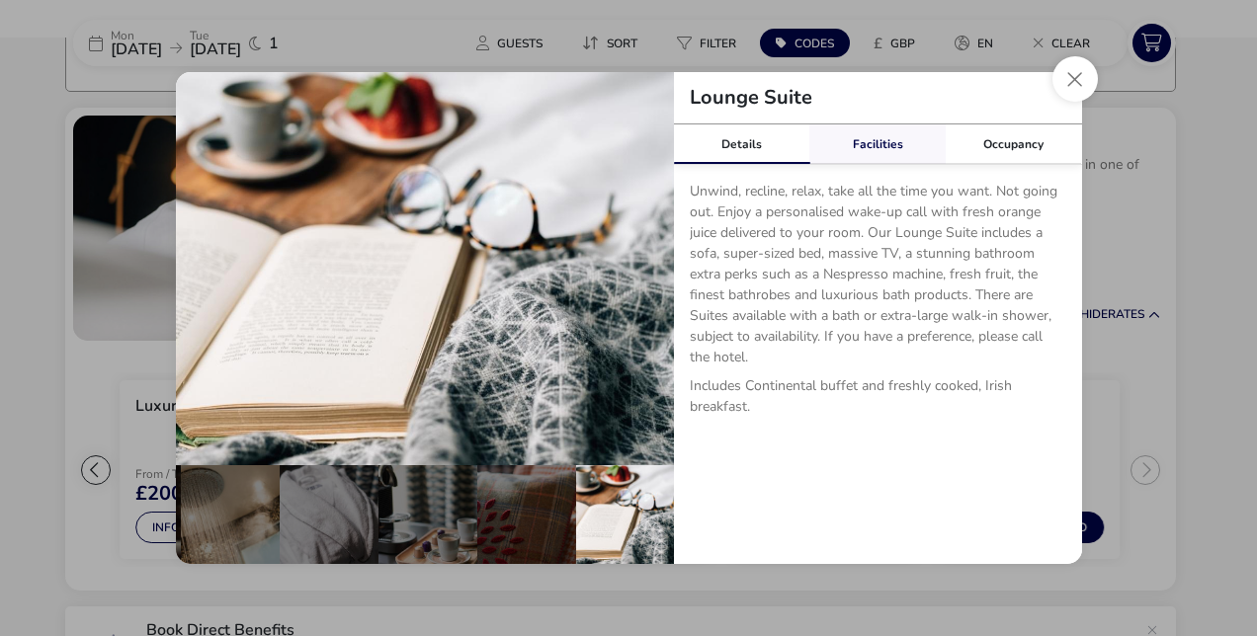
click at [883, 152] on link "Facilities" at bounding box center [877, 145] width 136 height 40
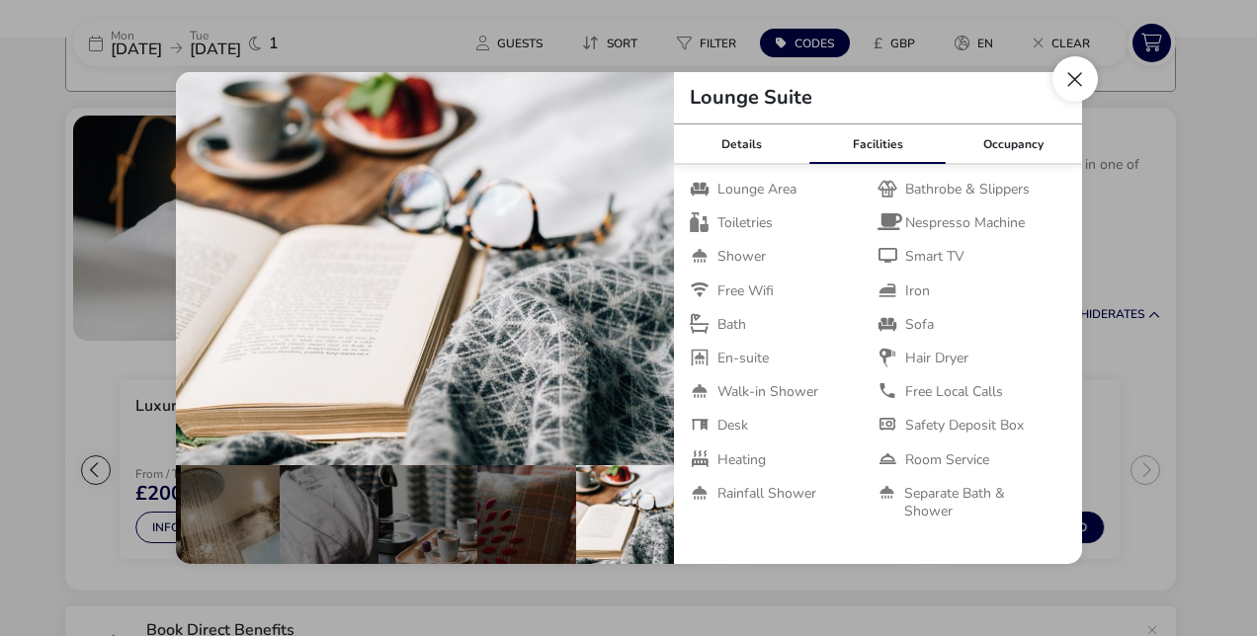
click at [1067, 76] on button "Close dialog" at bounding box center [1074, 78] width 45 height 45
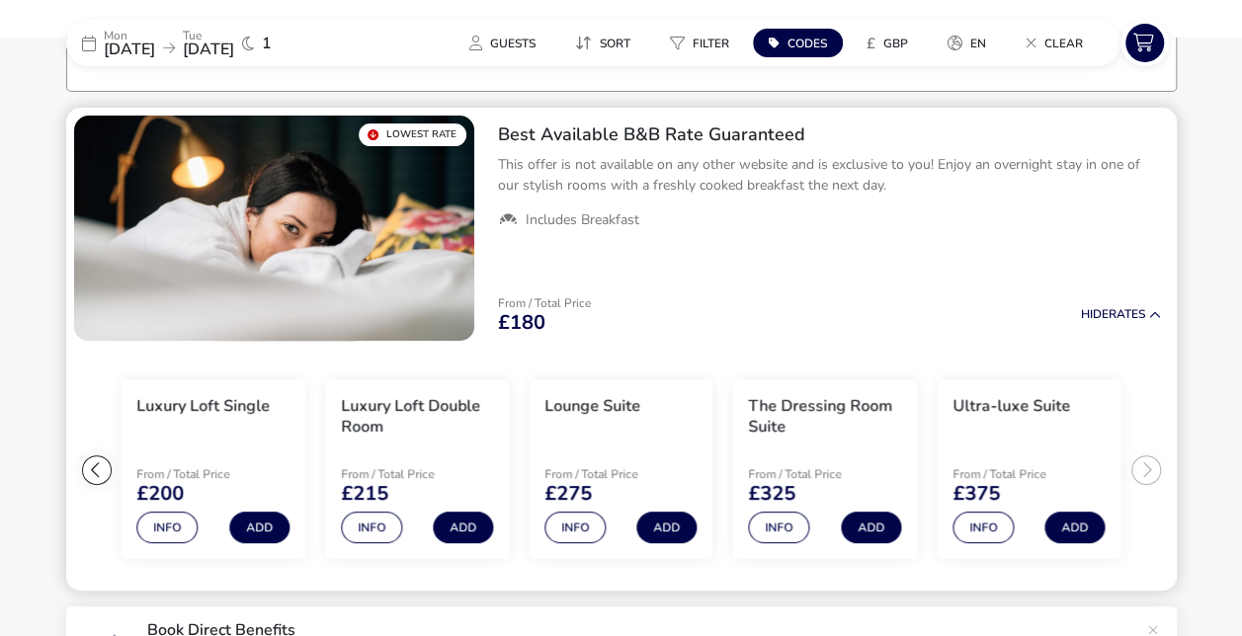
click at [1152, 467] on ul "Extra Comfy Single From / Total Price £180 Info Add Extra Comfy Double Room Fro…" at bounding box center [621, 470] width 1111 height 243
click at [985, 532] on button "Info" at bounding box center [983, 528] width 61 height 32
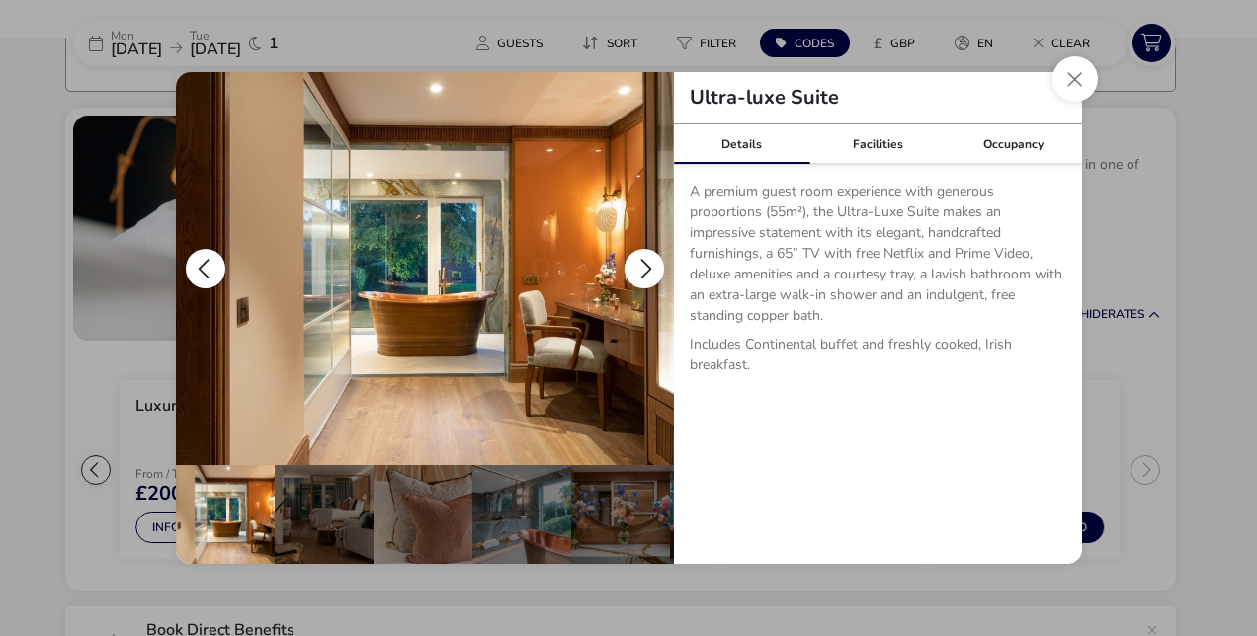
click at [634, 273] on button "details" at bounding box center [644, 269] width 40 height 40
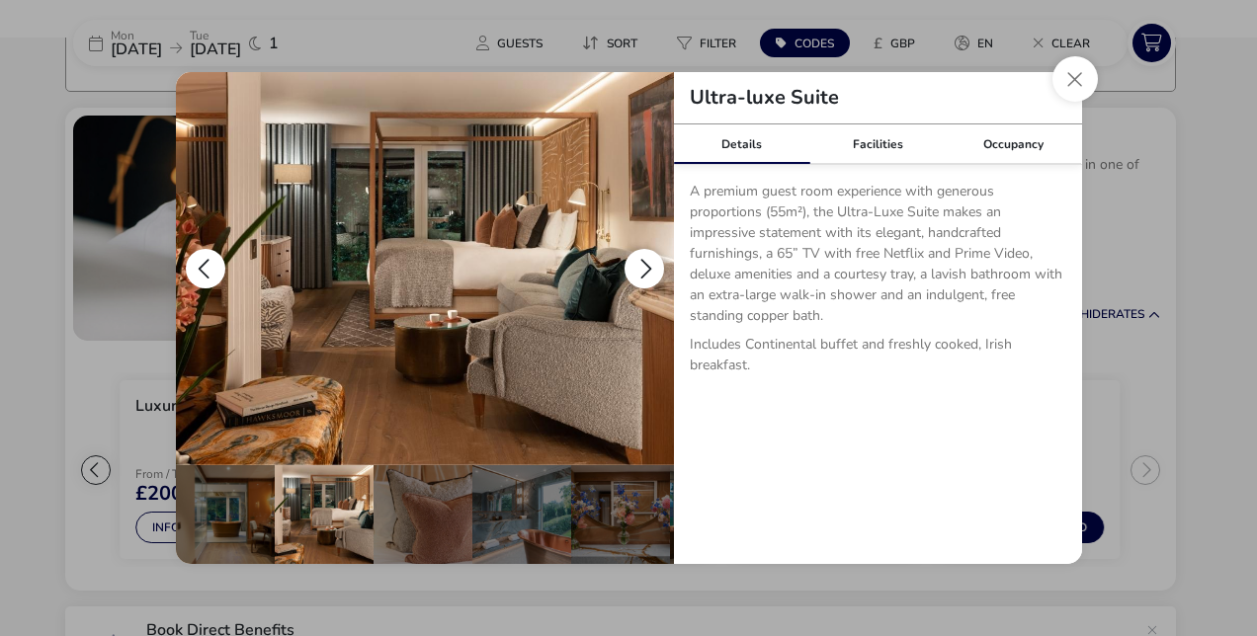
click at [634, 273] on button "details" at bounding box center [644, 269] width 40 height 40
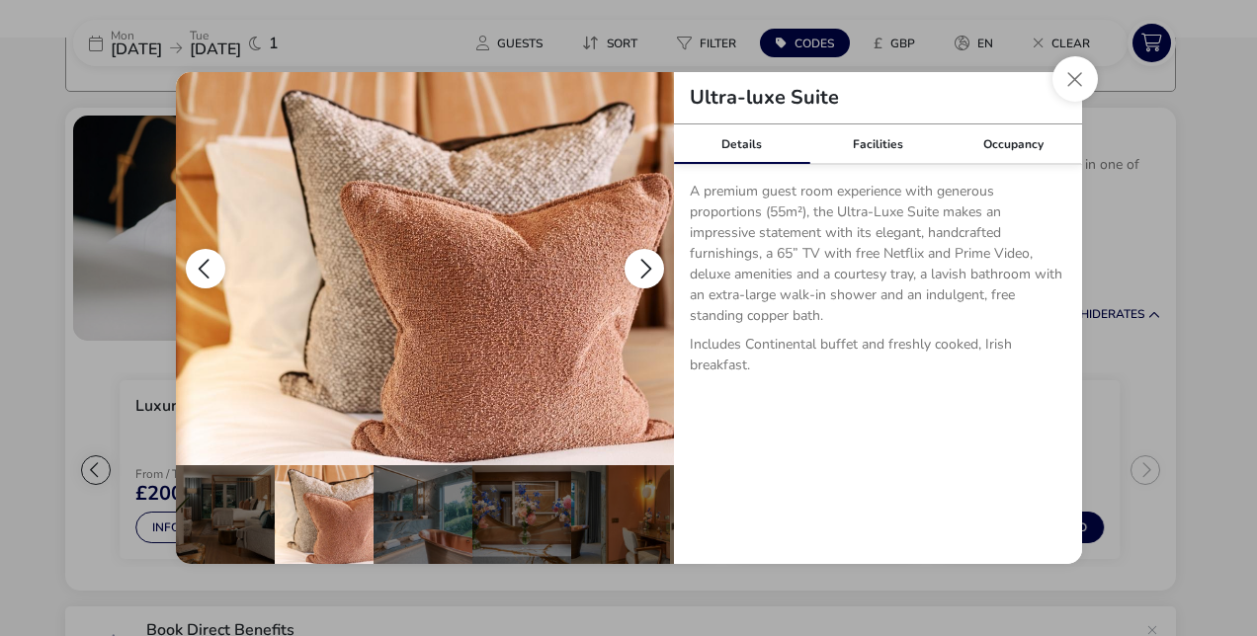
click at [634, 273] on button "details" at bounding box center [644, 269] width 40 height 40
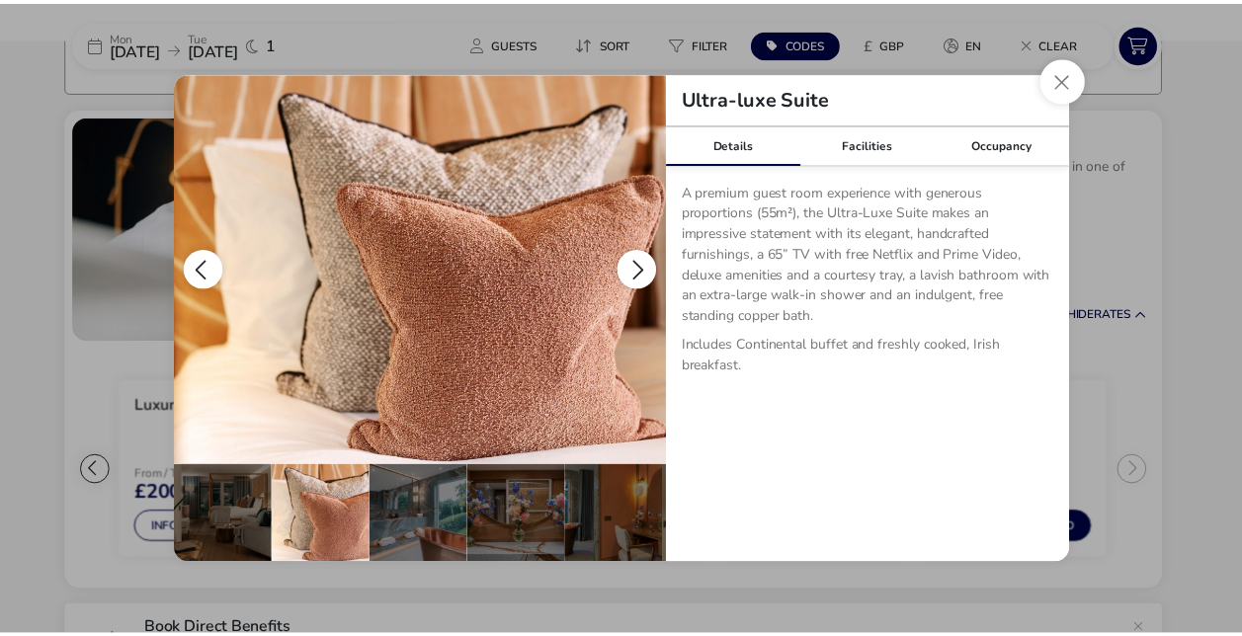
scroll to position [0, 193]
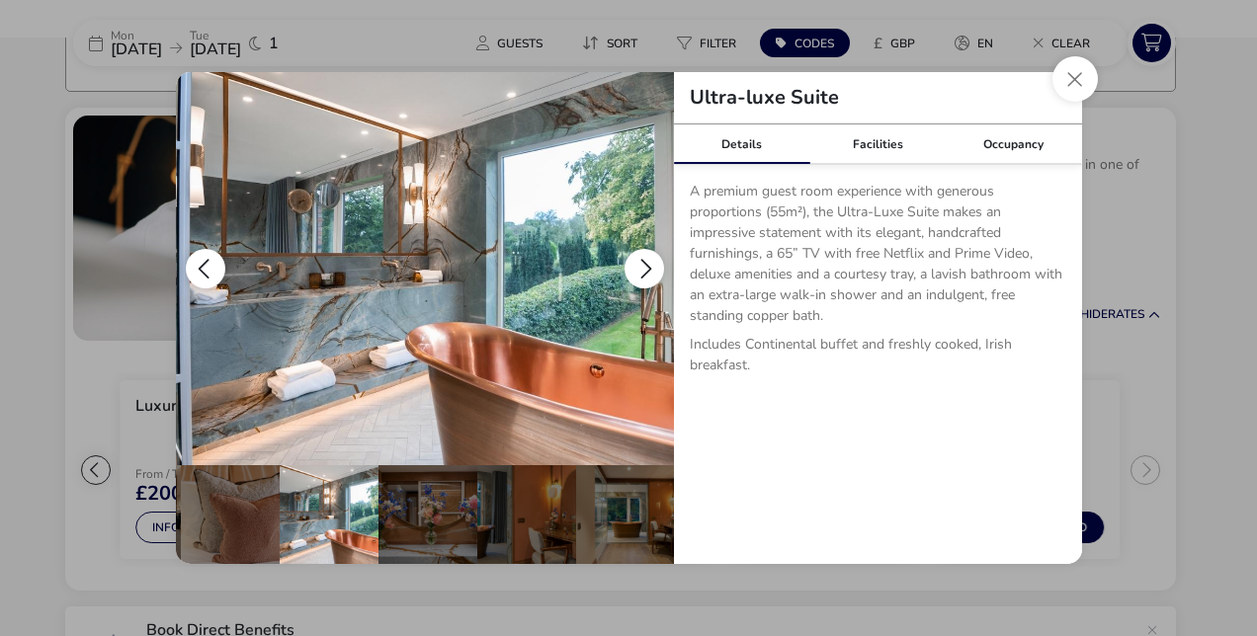
click at [634, 273] on button "details" at bounding box center [644, 269] width 40 height 40
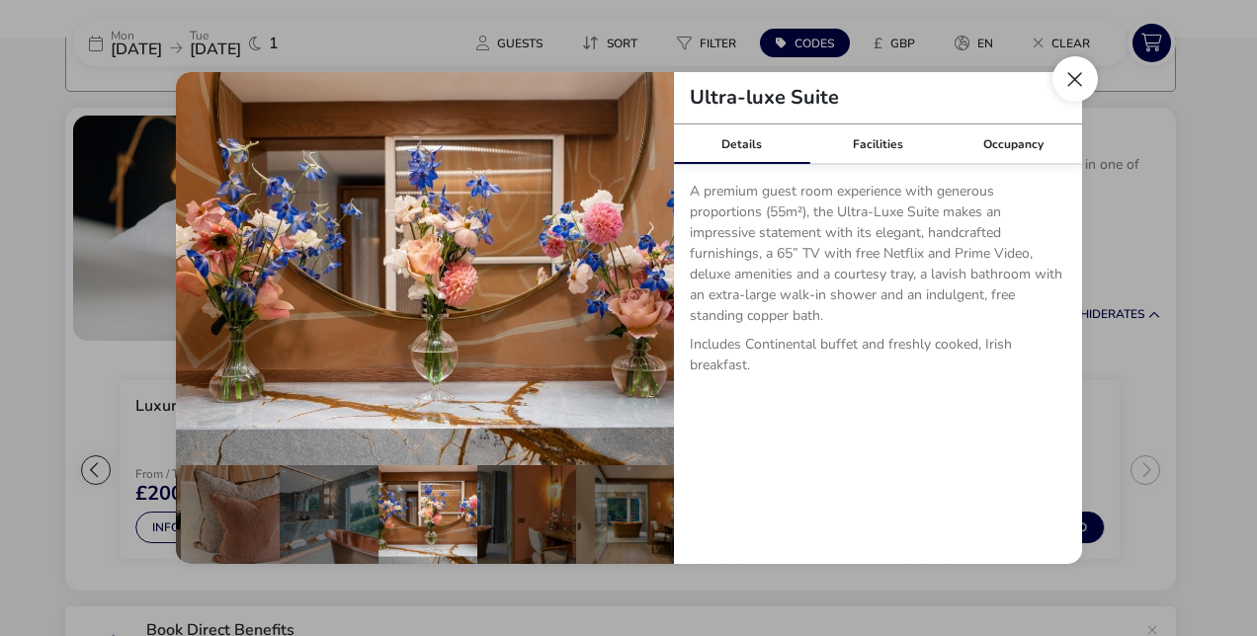
click at [1082, 78] on button "Close dialog" at bounding box center [1074, 78] width 45 height 45
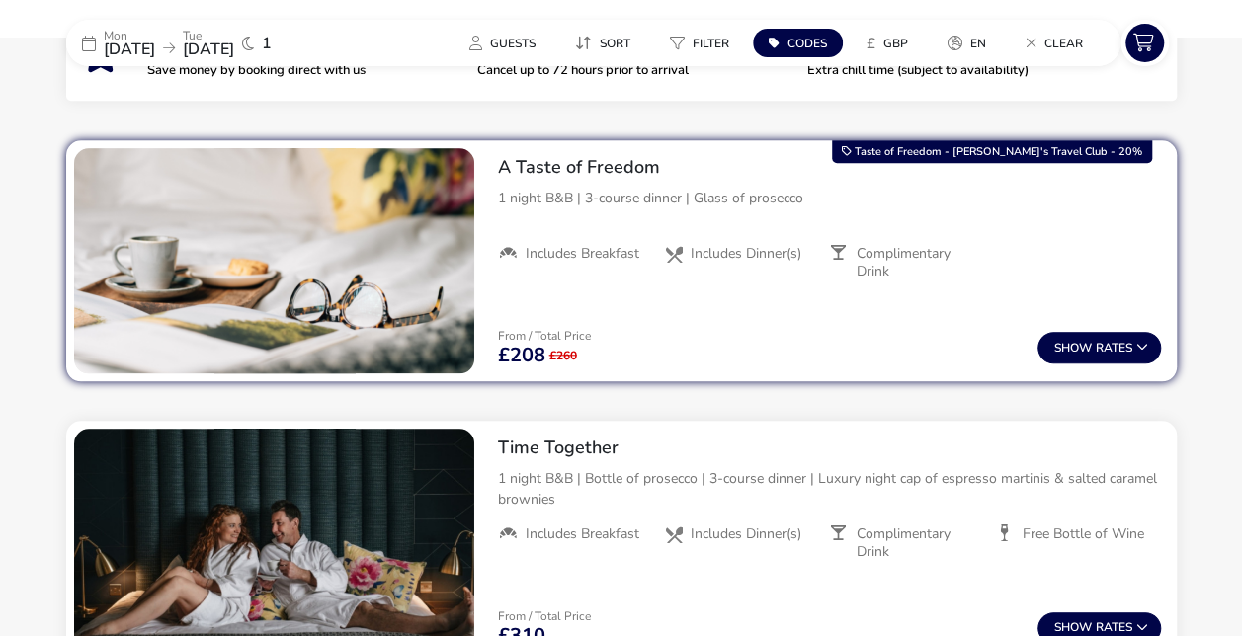
scroll to position [747, 0]
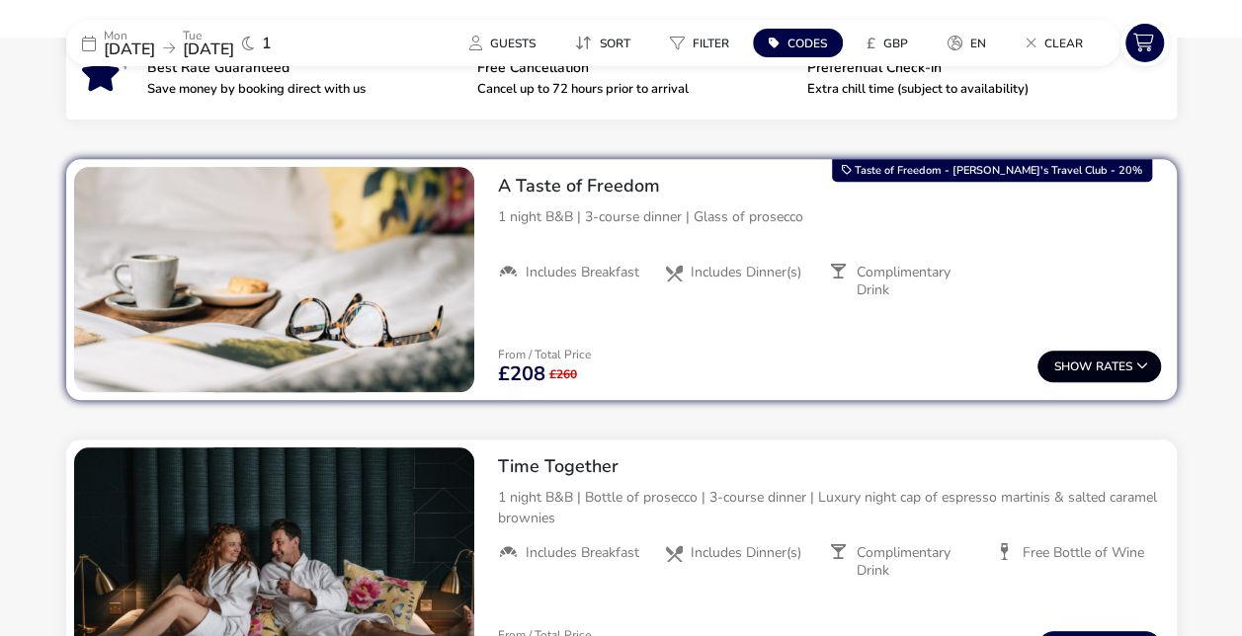
click at [1127, 367] on button "Show Rates" at bounding box center [1100, 367] width 124 height 32
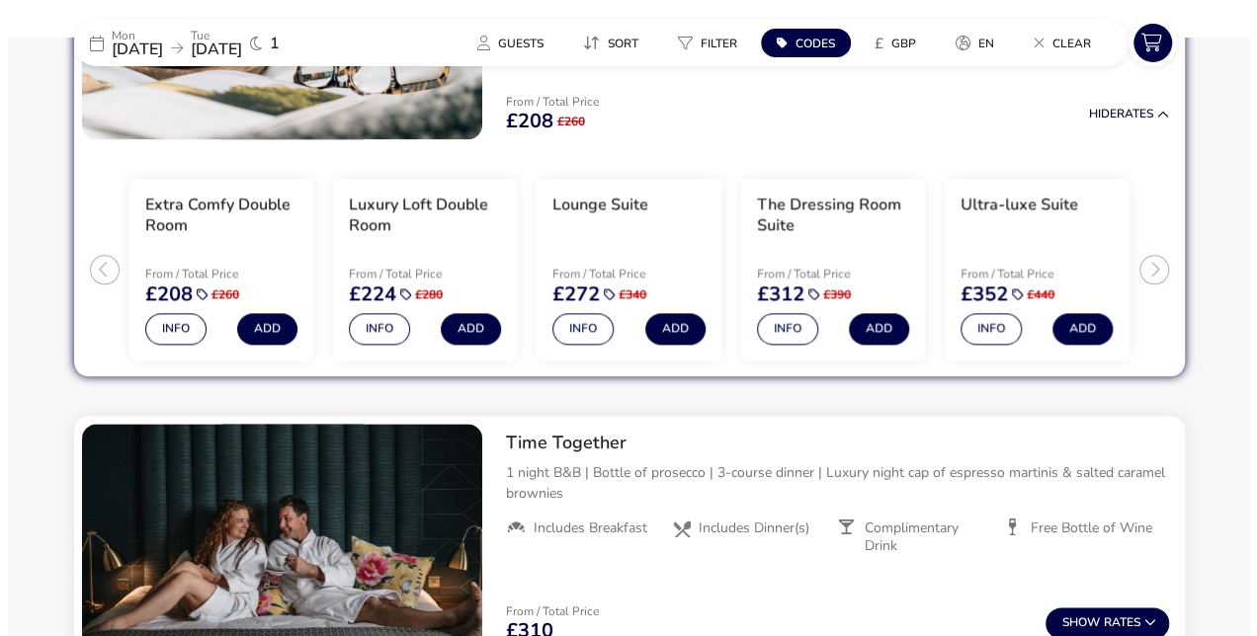
scroll to position [1004, 0]
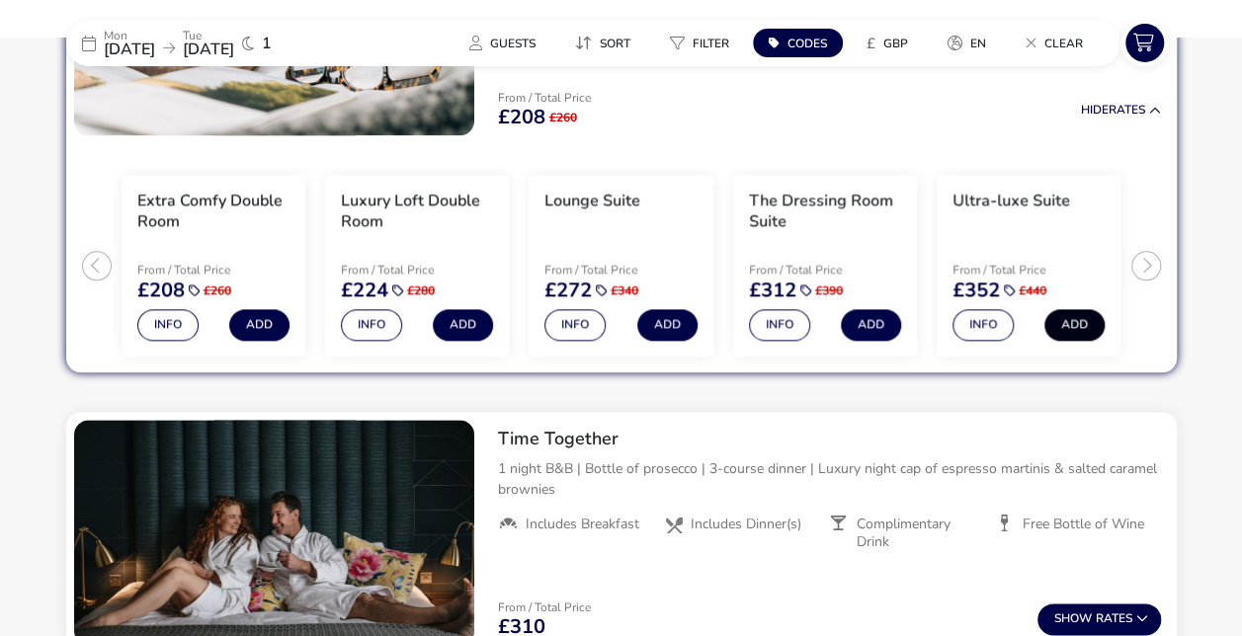
click at [1078, 324] on button "Add" at bounding box center [1074, 325] width 60 height 32
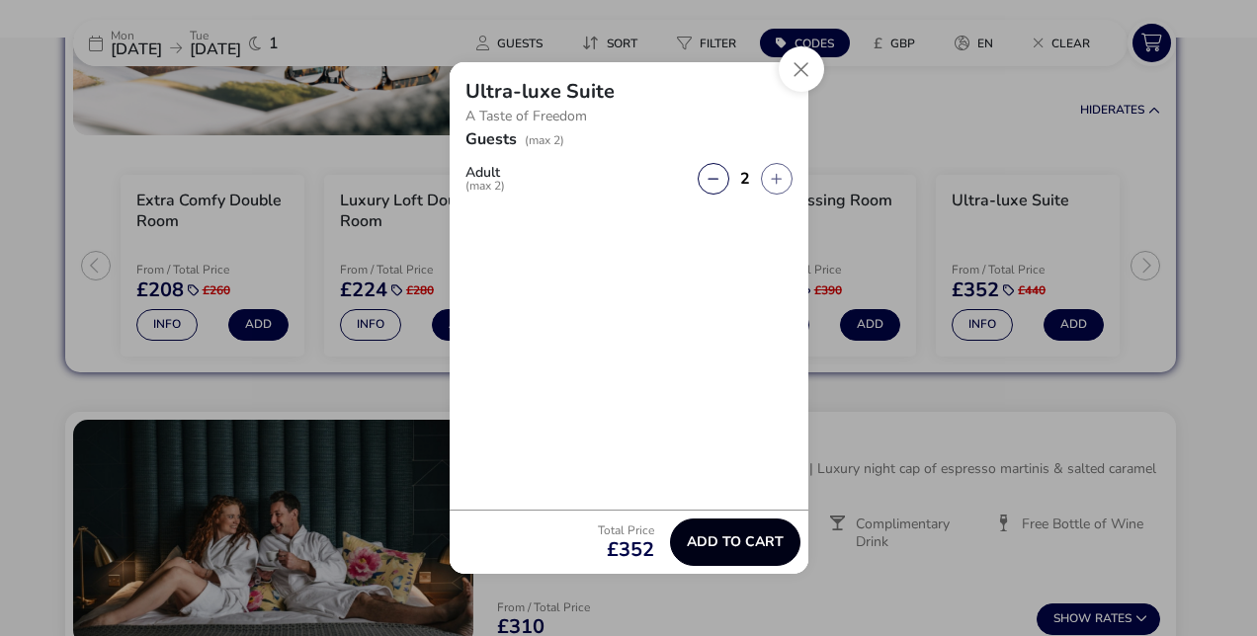
click at [752, 538] on span "Add to cart" at bounding box center [735, 542] width 97 height 15
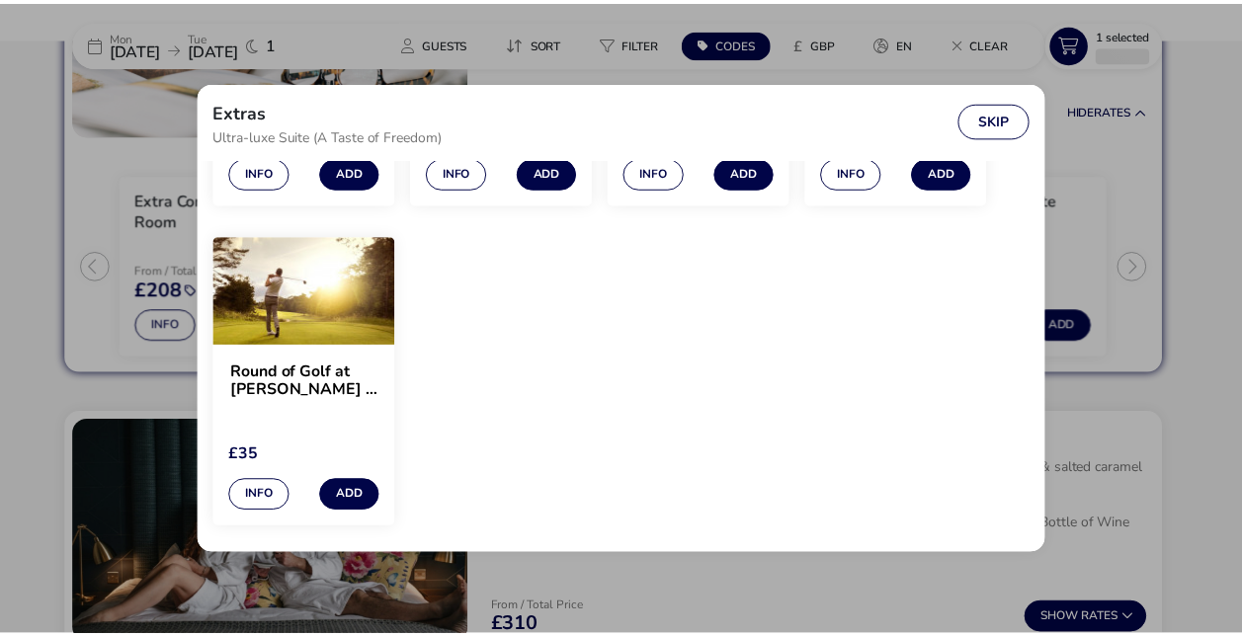
scroll to position [2082, 0]
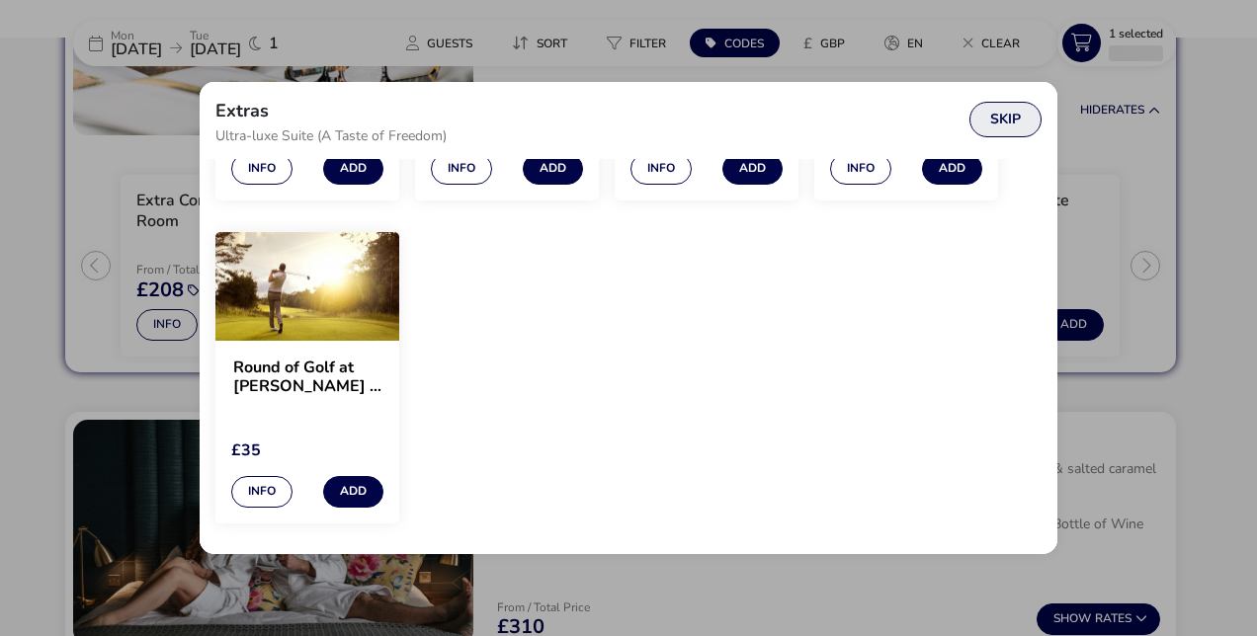
click at [1003, 125] on button "Skip" at bounding box center [1005, 120] width 72 height 36
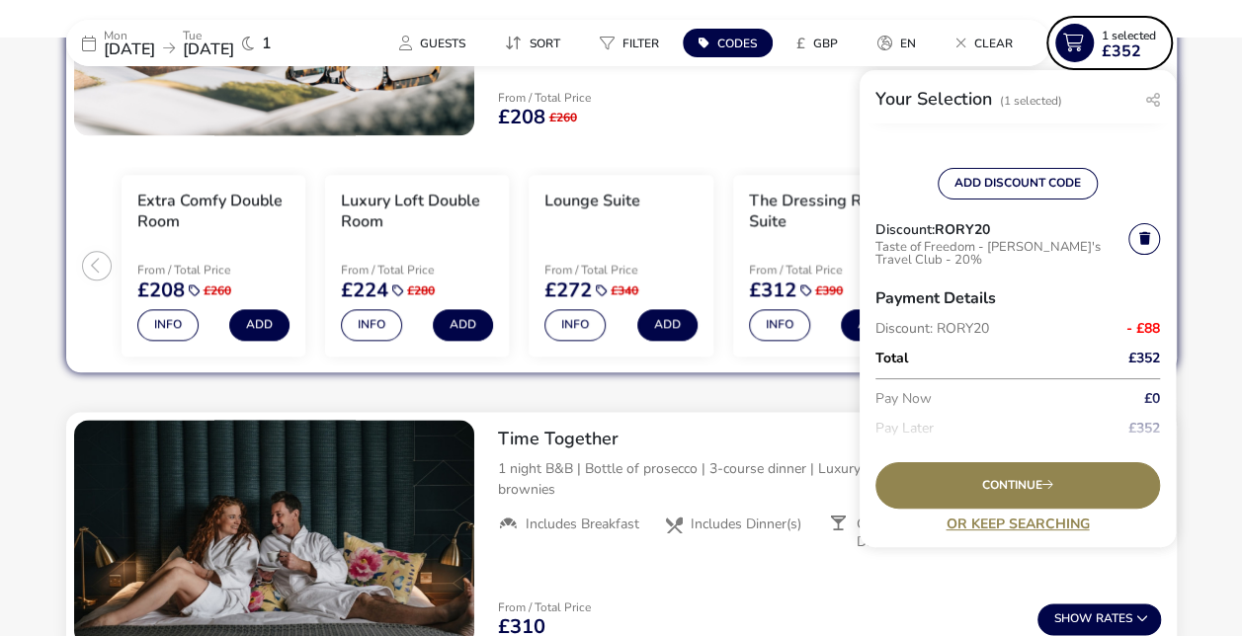
scroll to position [209, 0]
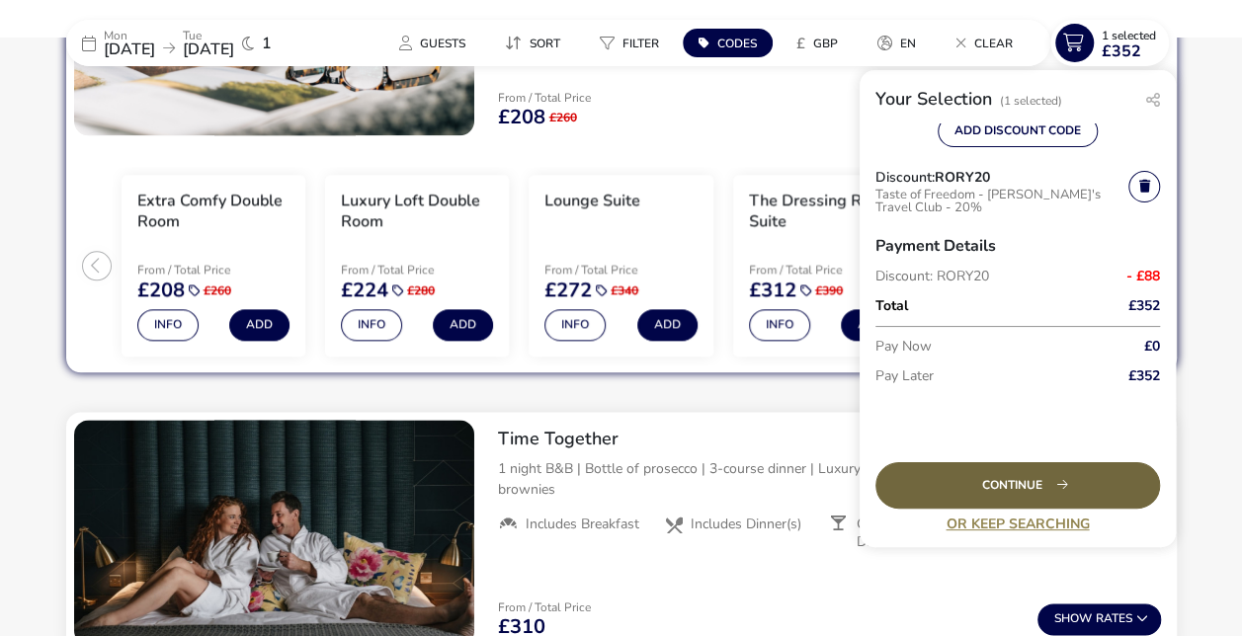
click at [1024, 493] on div "Continue" at bounding box center [1017, 485] width 285 height 46
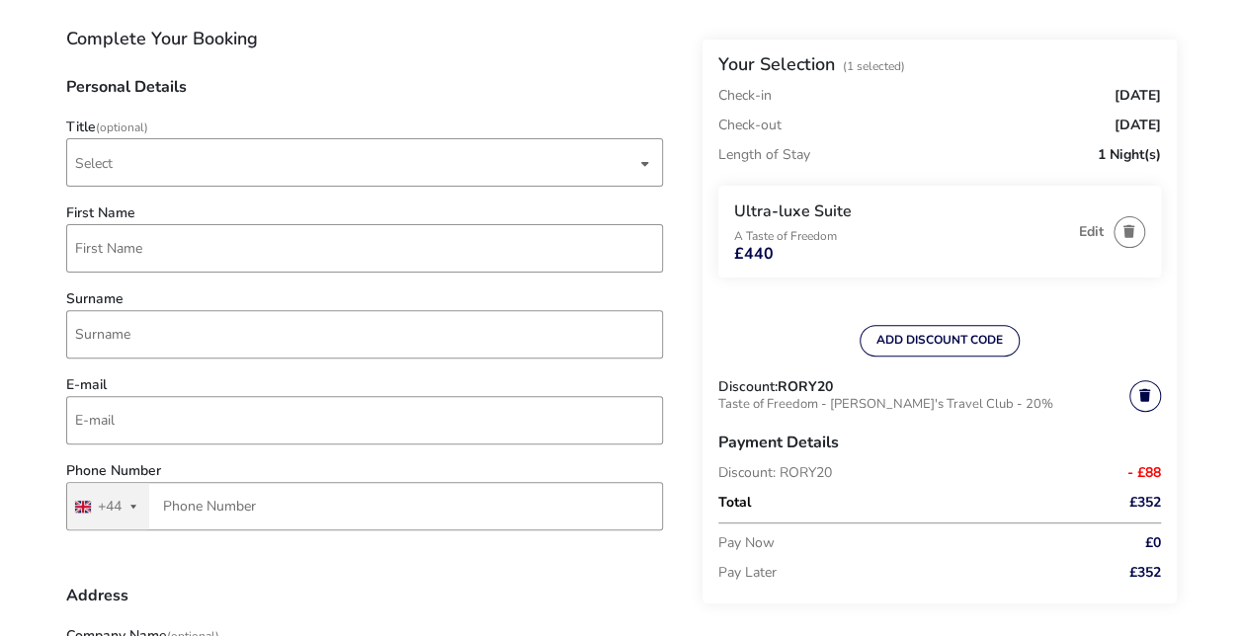
scroll to position [99, 0]
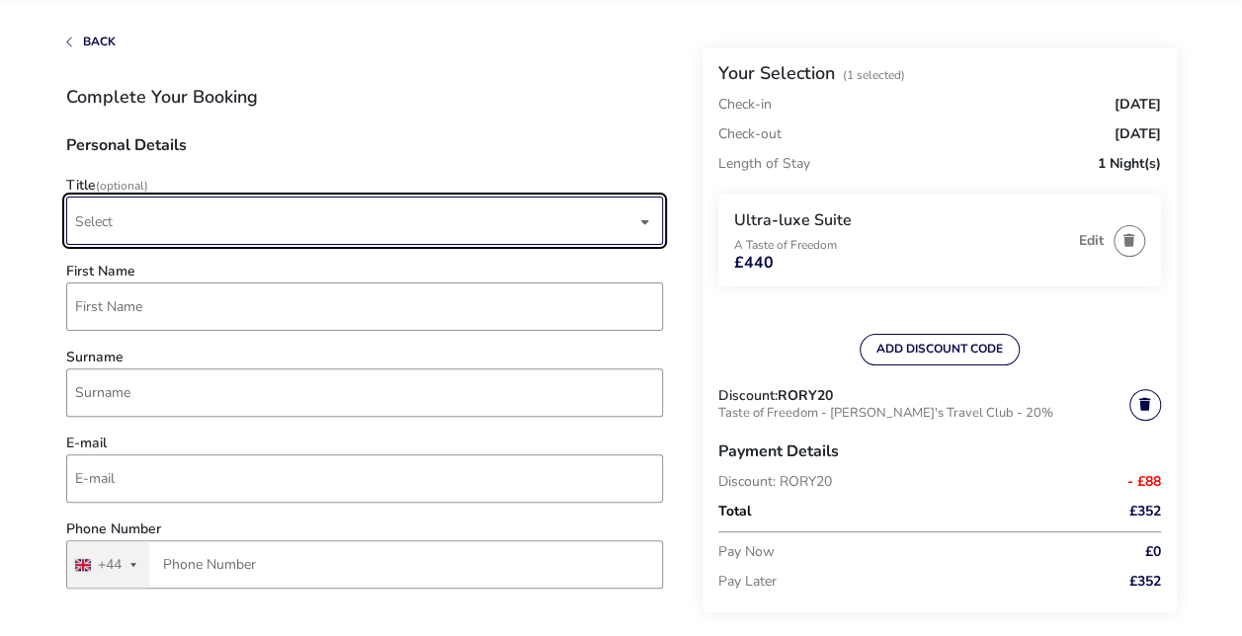
click at [624, 218] on span "Select" at bounding box center [355, 221] width 561 height 46
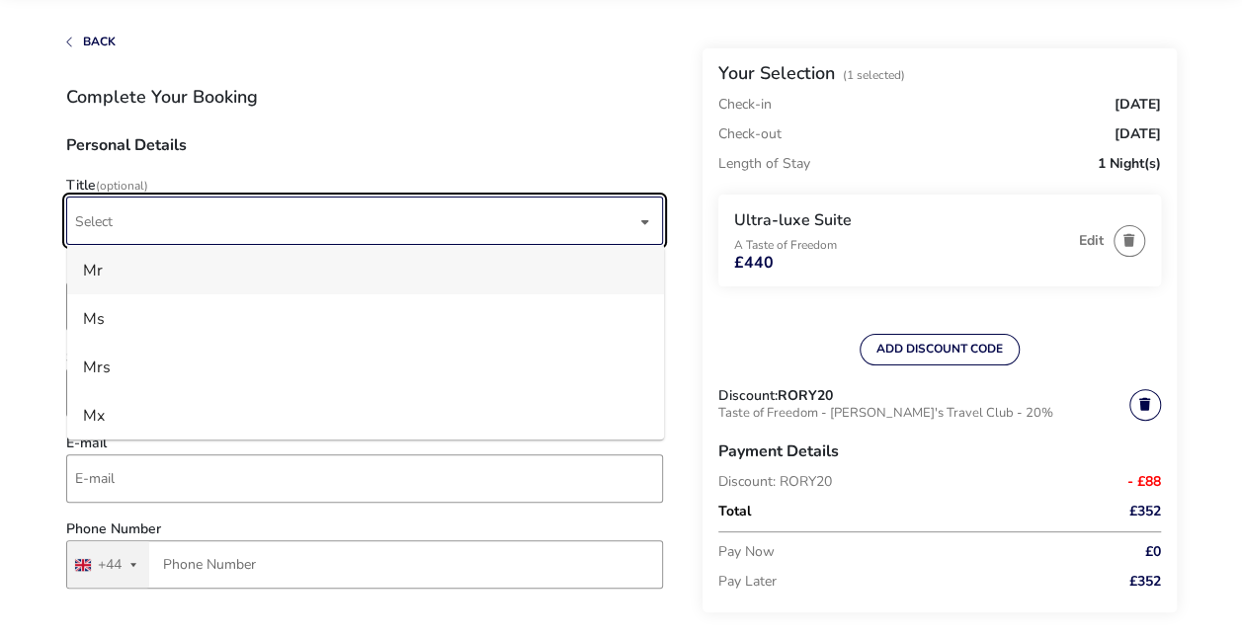
click at [139, 283] on li "Mr" at bounding box center [365, 270] width 597 height 48
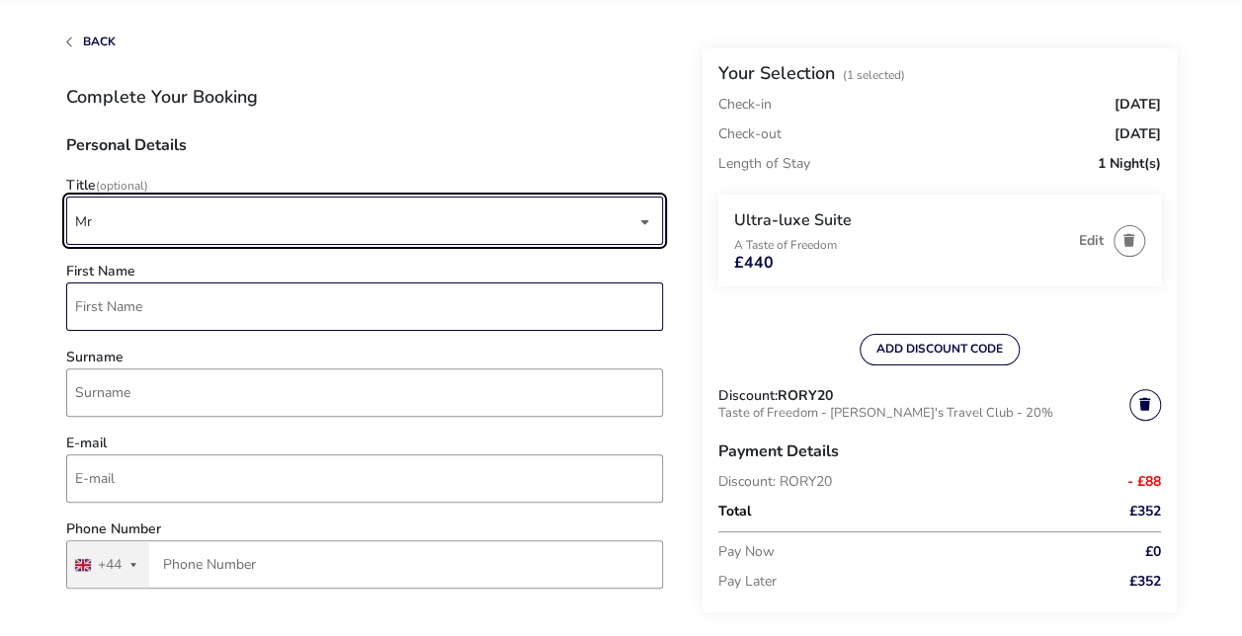
click at [100, 308] on input "First Name" at bounding box center [364, 307] width 597 height 48
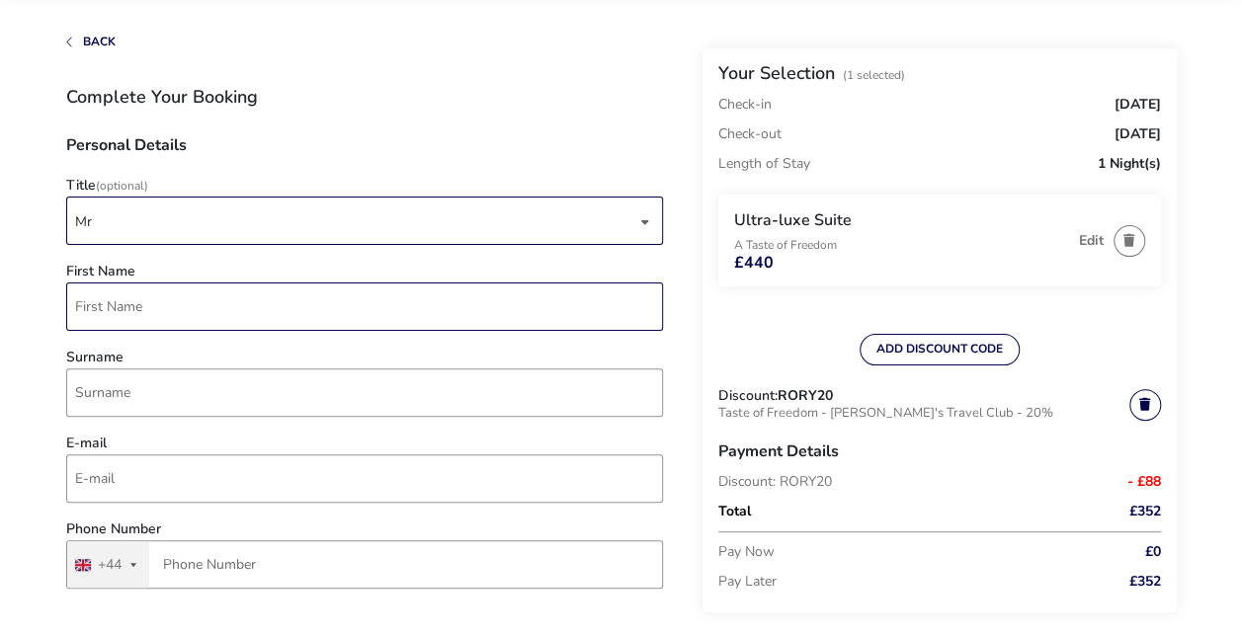
type input "[PERSON_NAME]"
type input "[PERSON_NAME][EMAIL_ADDRESS][PERSON_NAME][PERSON_NAME][DOMAIN_NAME]"
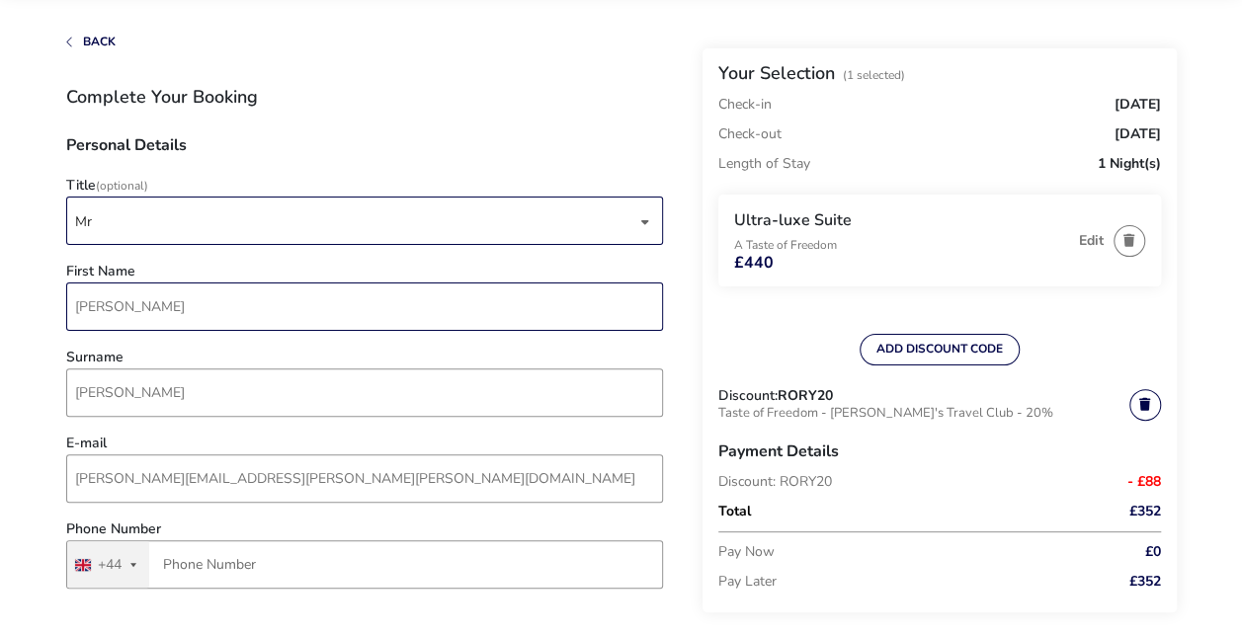
type input "[PERSON_NAME]"
type input "[GEOGRAPHIC_DATA]"
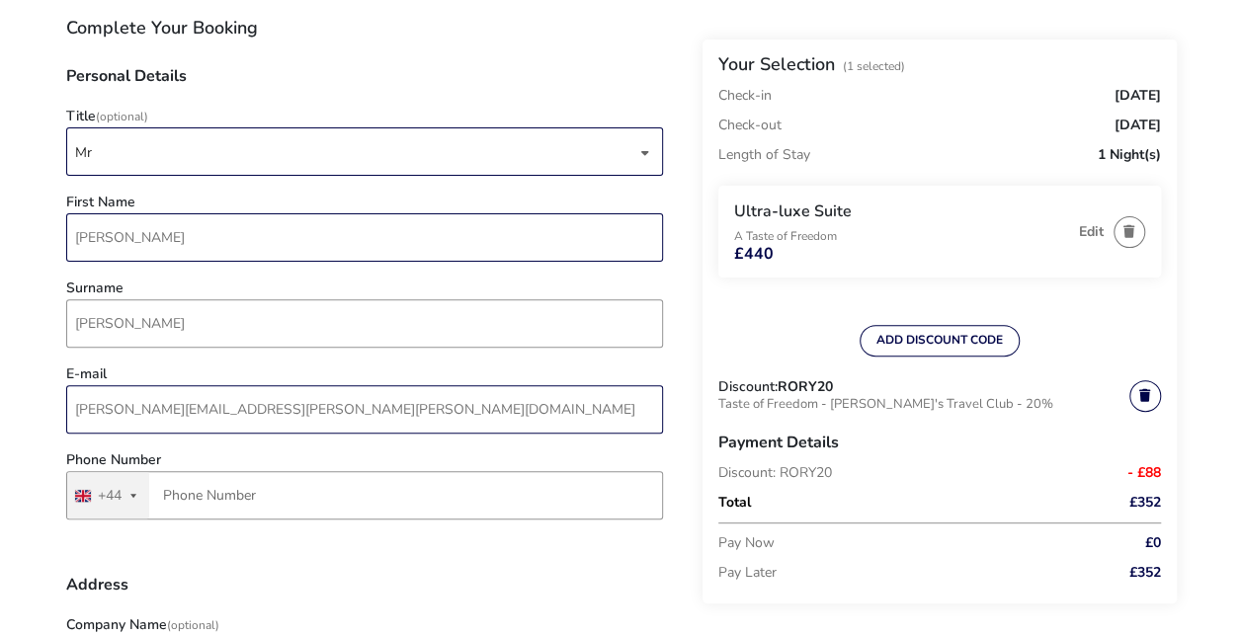
scroll to position [198, 0]
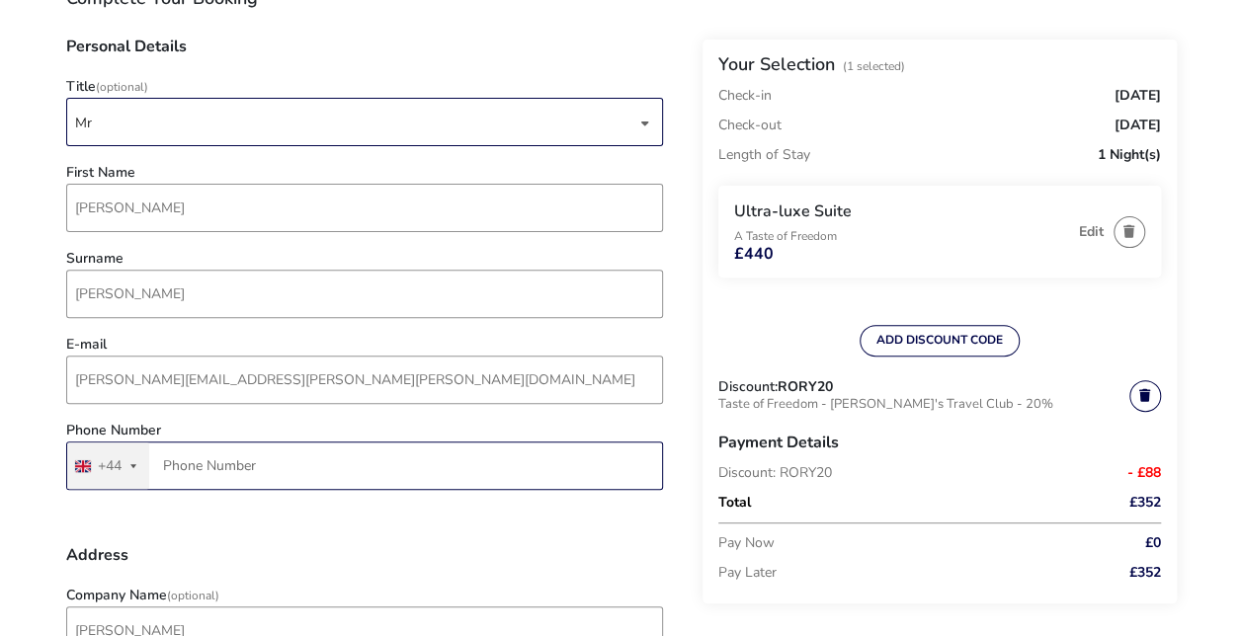
click at [348, 463] on input "Phone Number" at bounding box center [364, 466] width 597 height 48
type input "7495 005247"
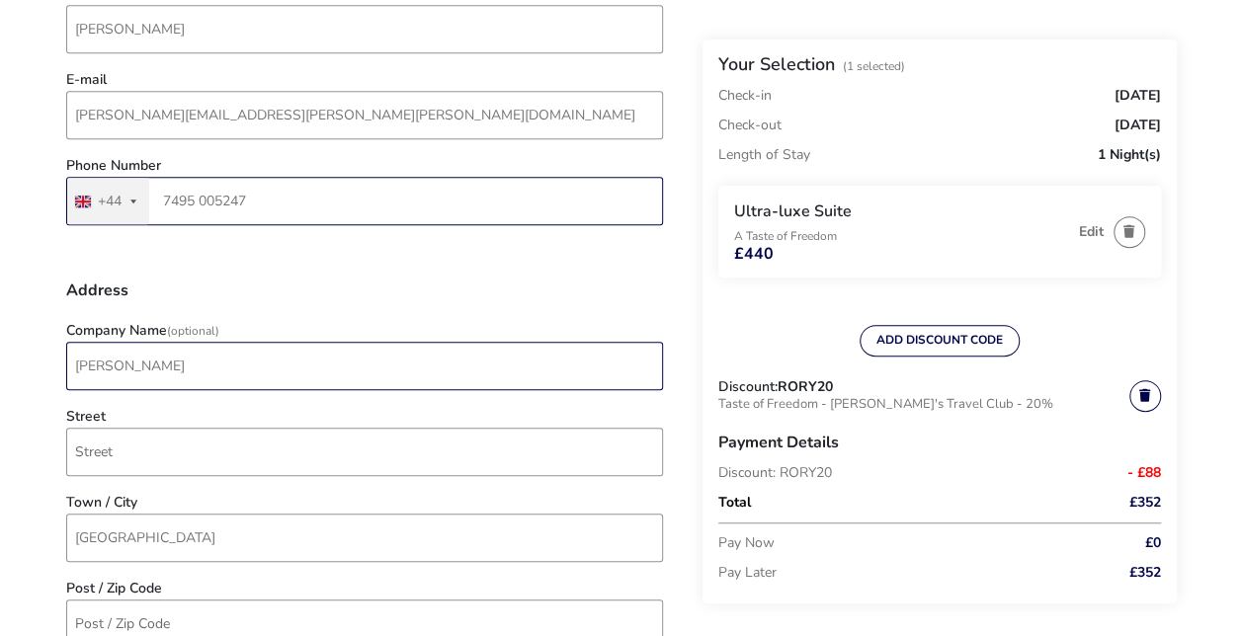
scroll to position [494, 0]
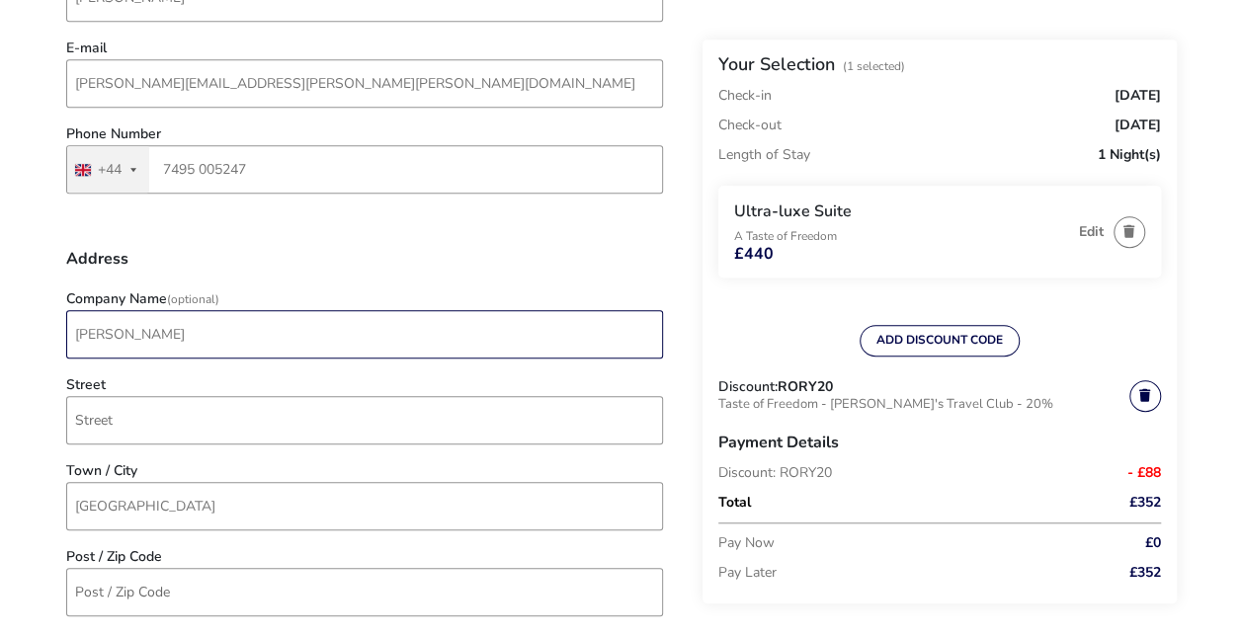
drag, startPoint x: 193, startPoint y: 328, endPoint x: 45, endPoint y: 324, distance: 147.3
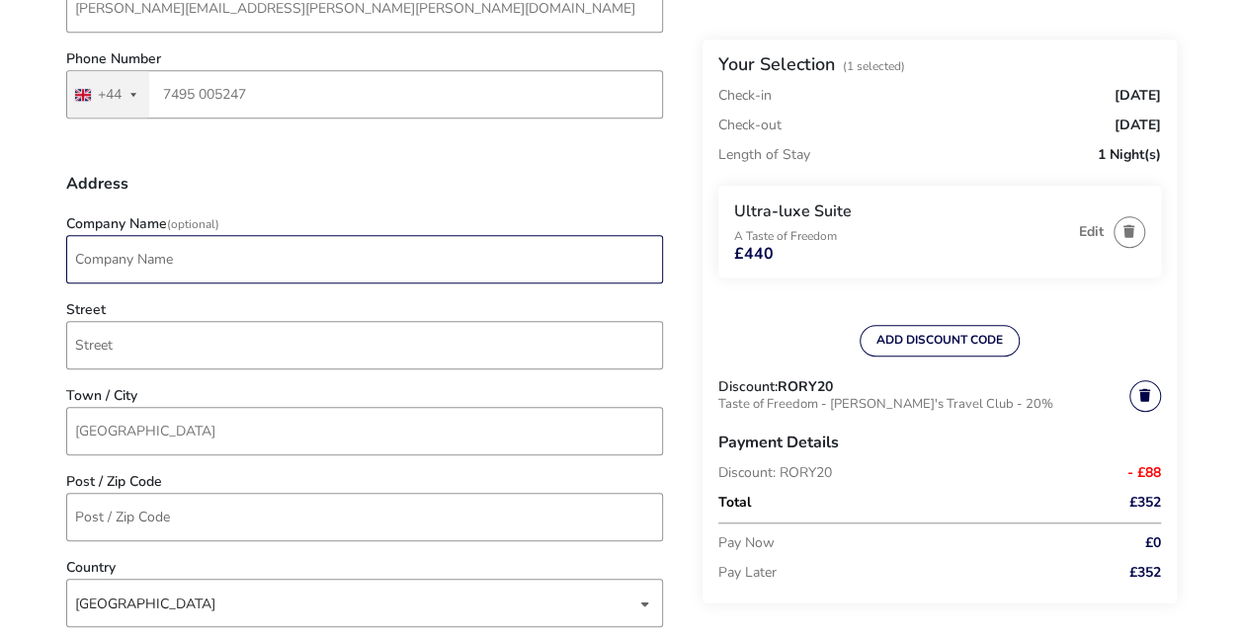
scroll to position [692, 0]
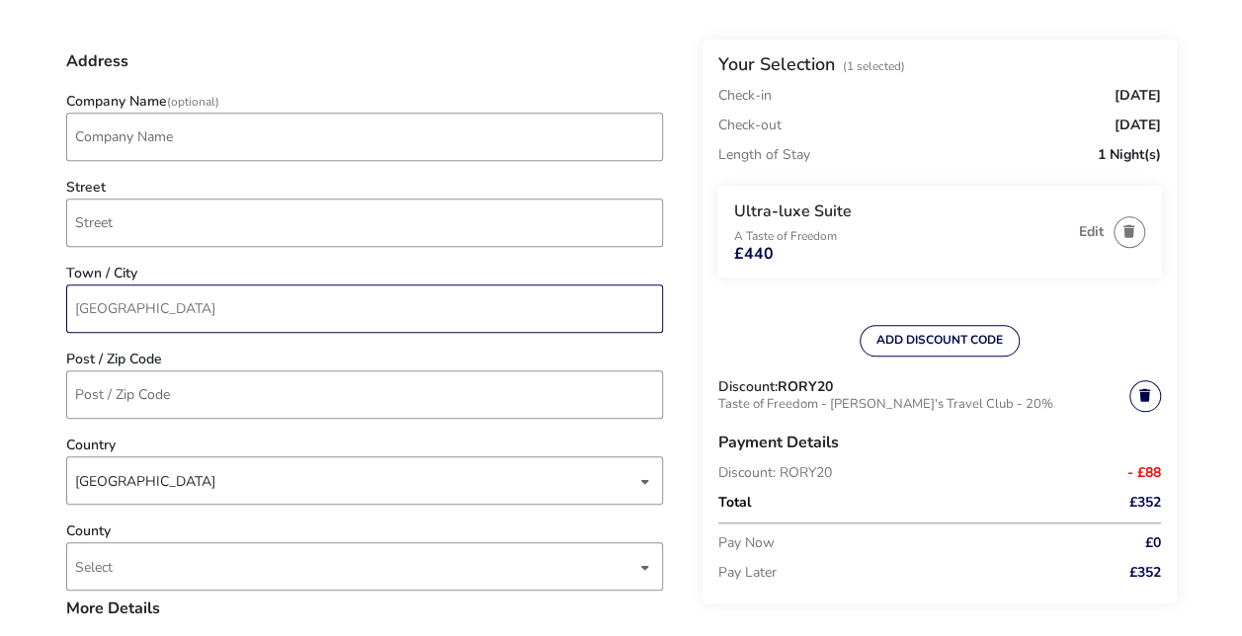
drag, startPoint x: 141, startPoint y: 315, endPoint x: 49, endPoint y: 303, distance: 92.7
click at [51, 303] on naf-accommodations-shell "Back Your Selection (1 Selected) Check-in [DATE] Check-out [DATE] Length of Sta…" at bounding box center [621, 574] width 1242 height 2532
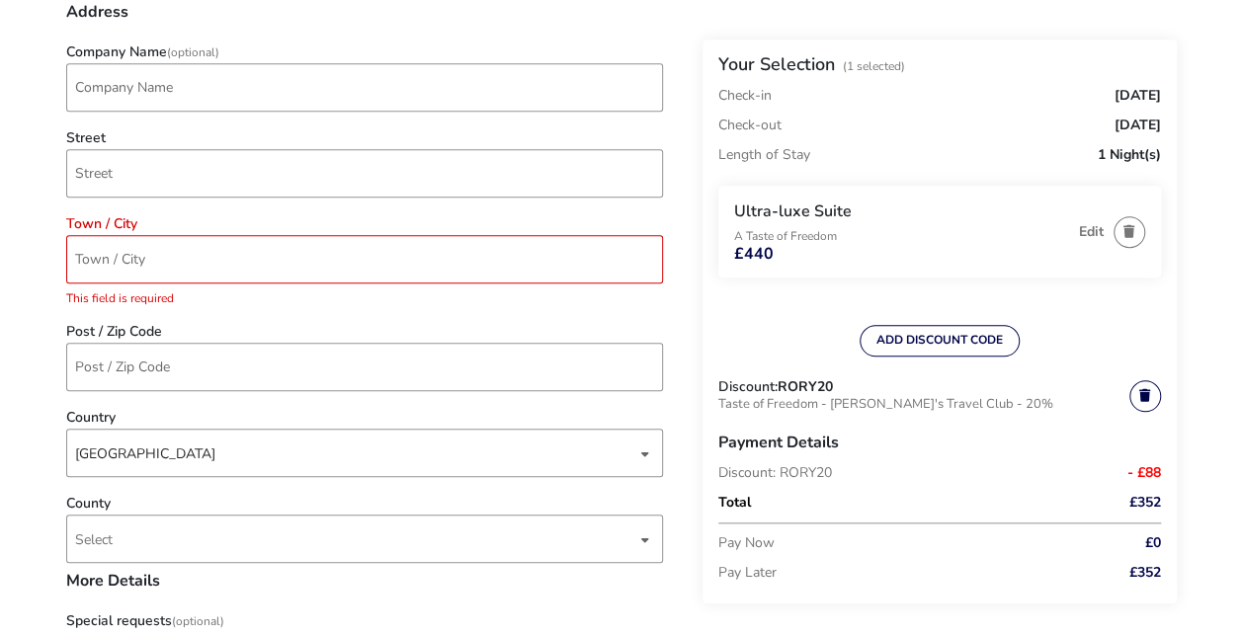
scroll to position [296, 0]
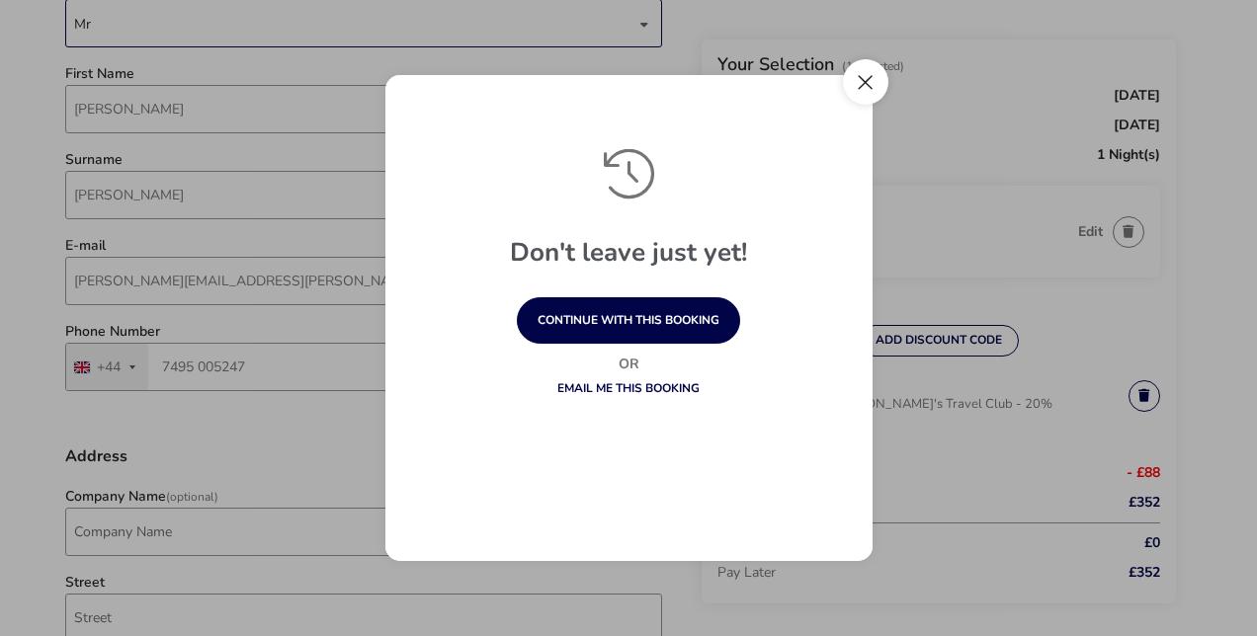
click at [854, 81] on button "Close" at bounding box center [865, 81] width 45 height 45
